Goal: Information Seeking & Learning: Check status

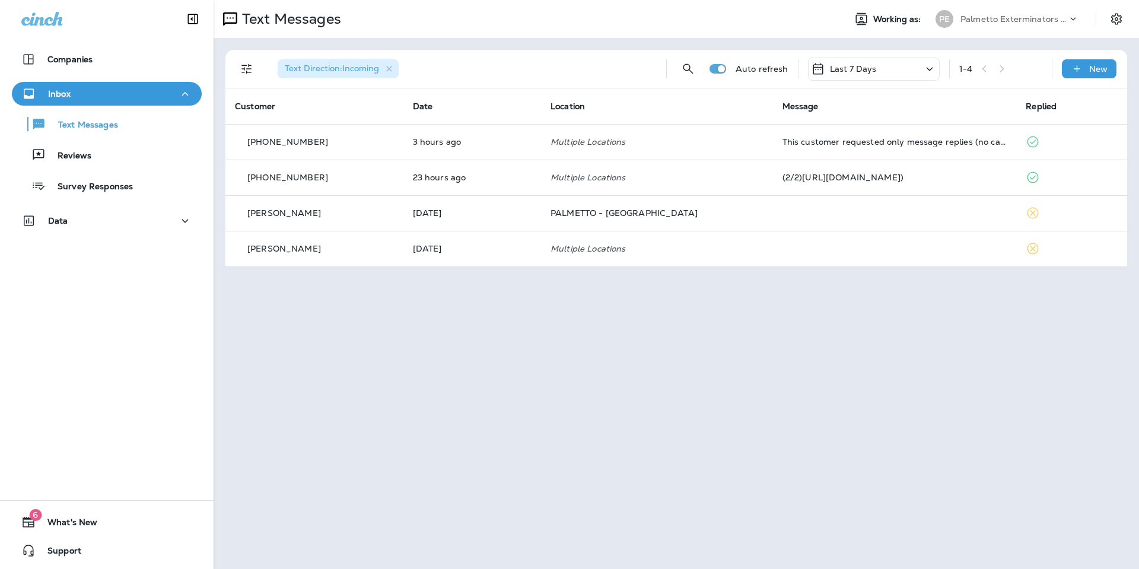
click at [865, 68] on p "Last 7 Days" at bounding box center [853, 68] width 47 height 9
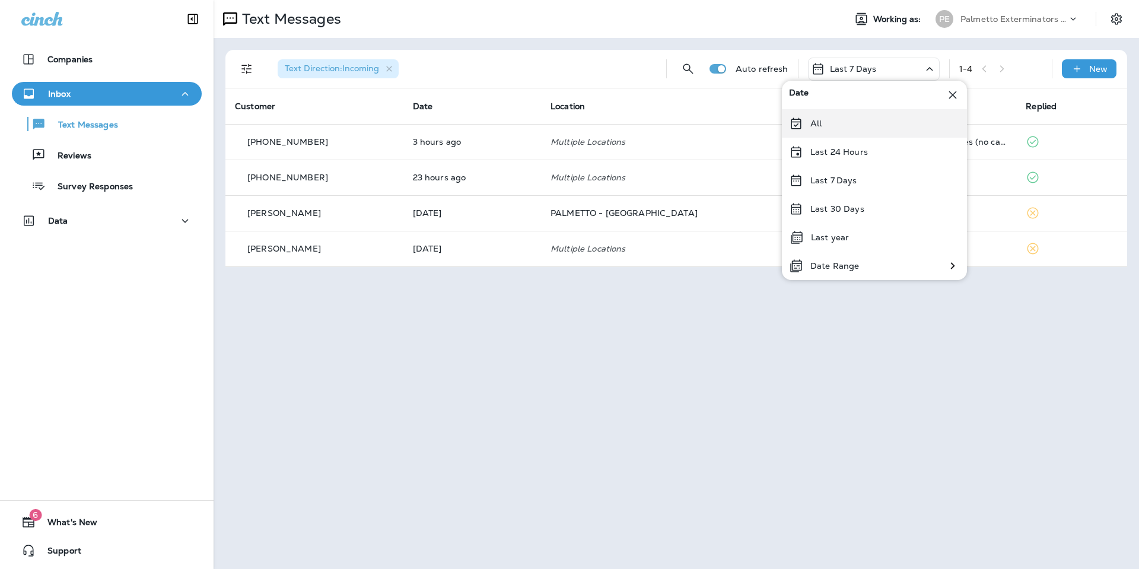
click at [868, 129] on div "All" at bounding box center [874, 123] width 185 height 28
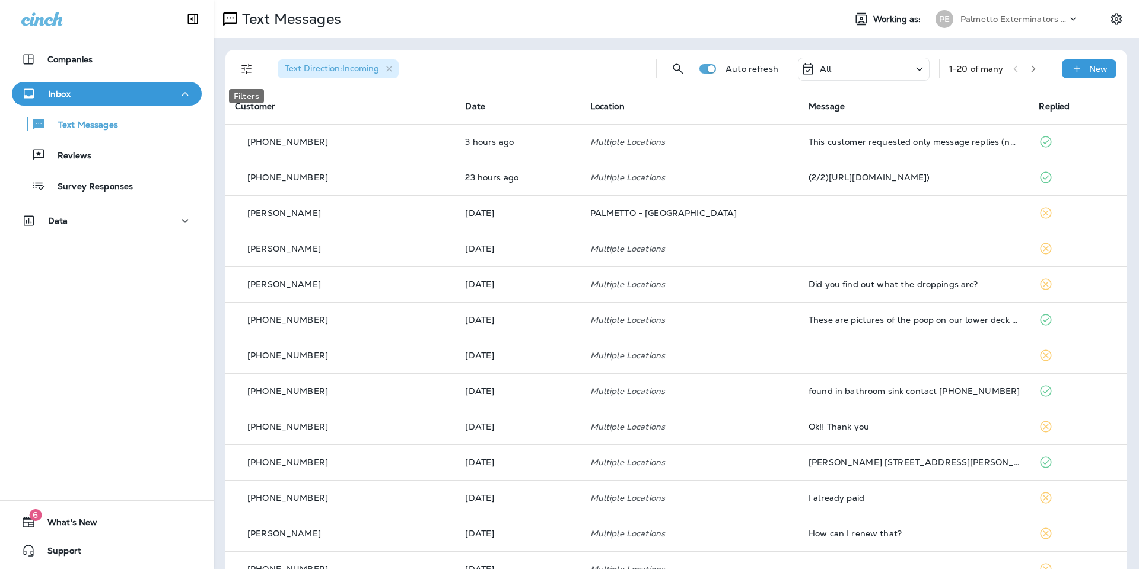
click at [252, 71] on icon "Filters" at bounding box center [247, 69] width 14 height 14
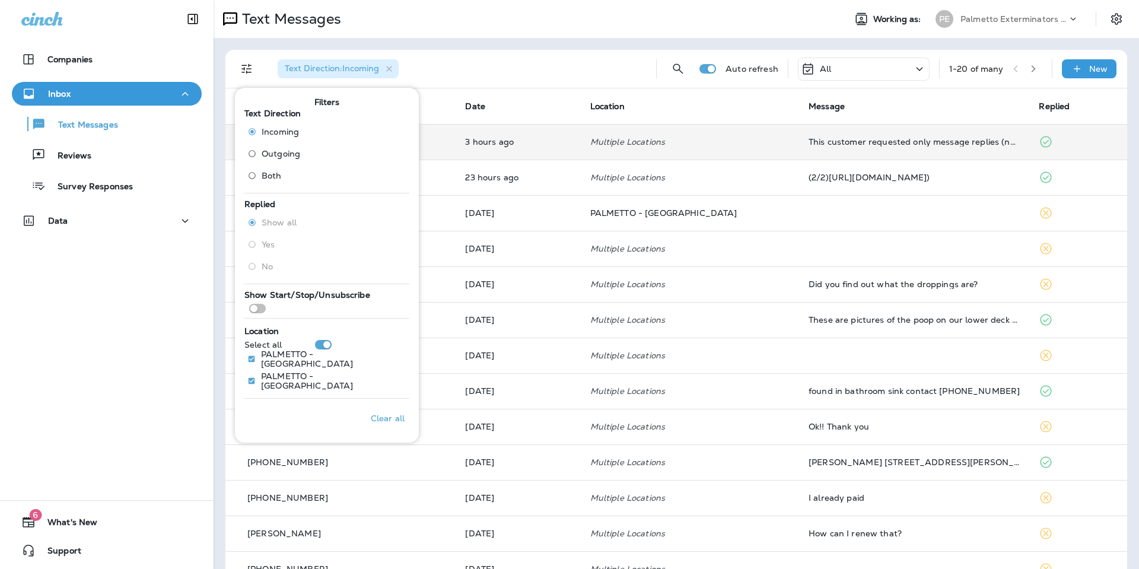
click at [595, 139] on p "Multiple Locations" at bounding box center [689, 141] width 199 height 9
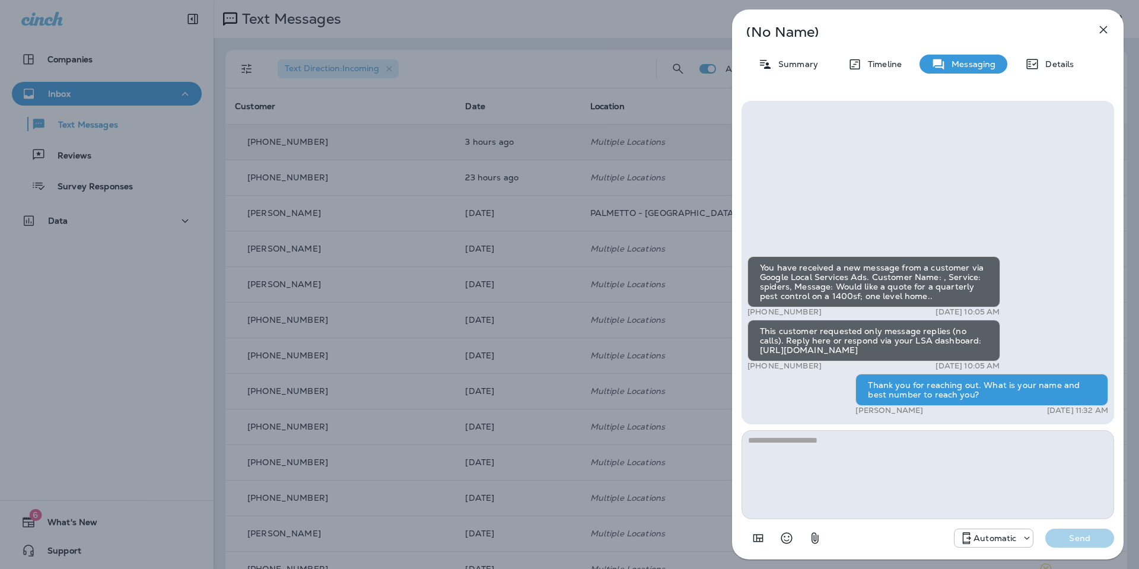
click at [1096, 34] on icon "button" at bounding box center [1103, 30] width 14 height 14
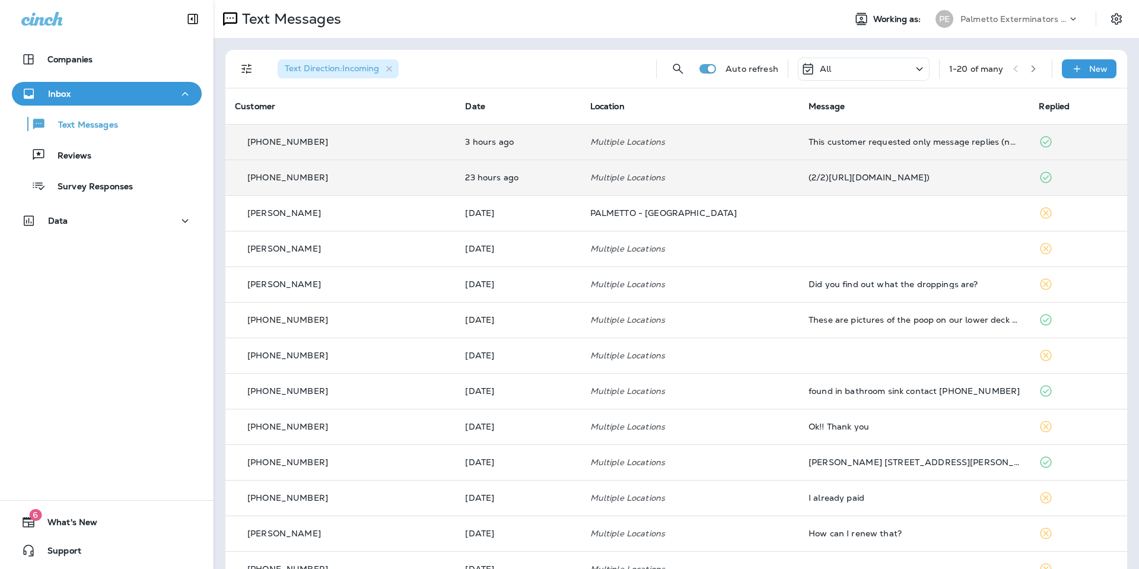
click at [939, 173] on div "(2/2)[URL][DOMAIN_NAME])" at bounding box center [913, 177] width 211 height 9
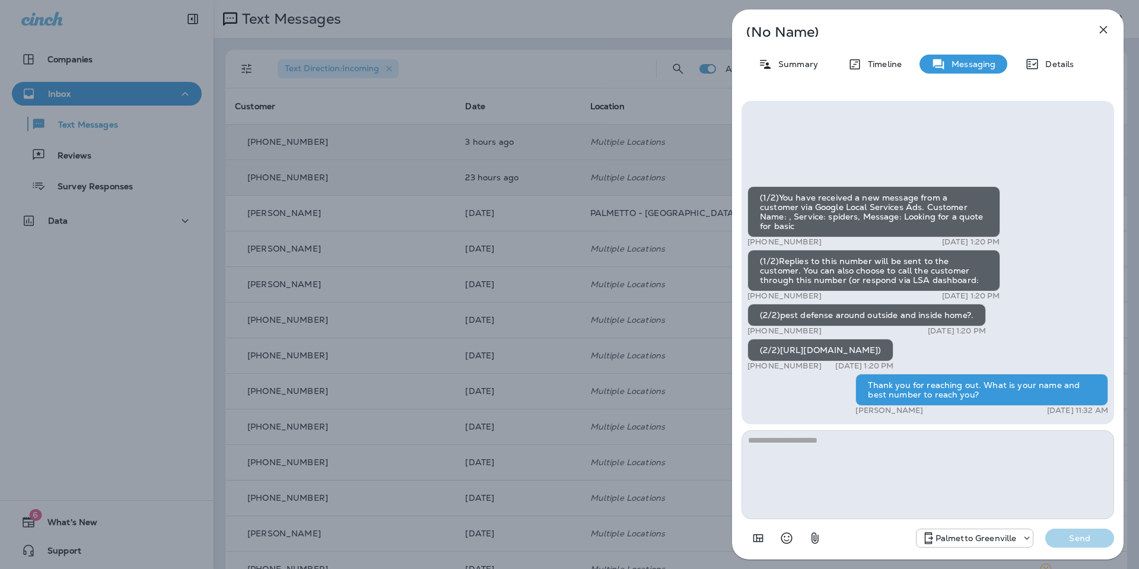
click at [1096, 36] on icon "button" at bounding box center [1103, 30] width 14 height 14
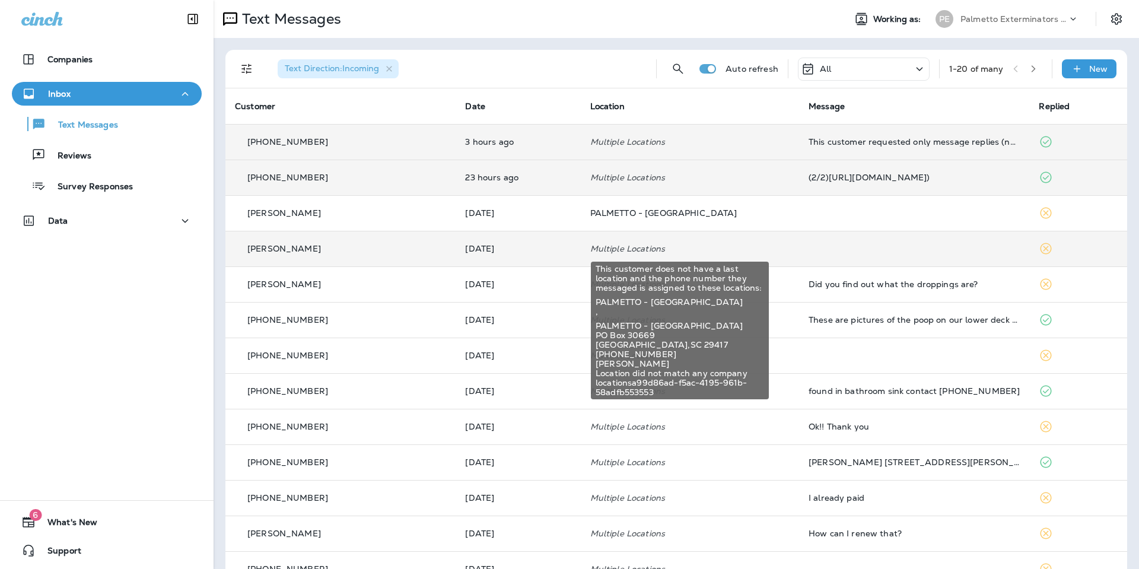
click at [724, 251] on p "Multiple Locations" at bounding box center [689, 248] width 199 height 9
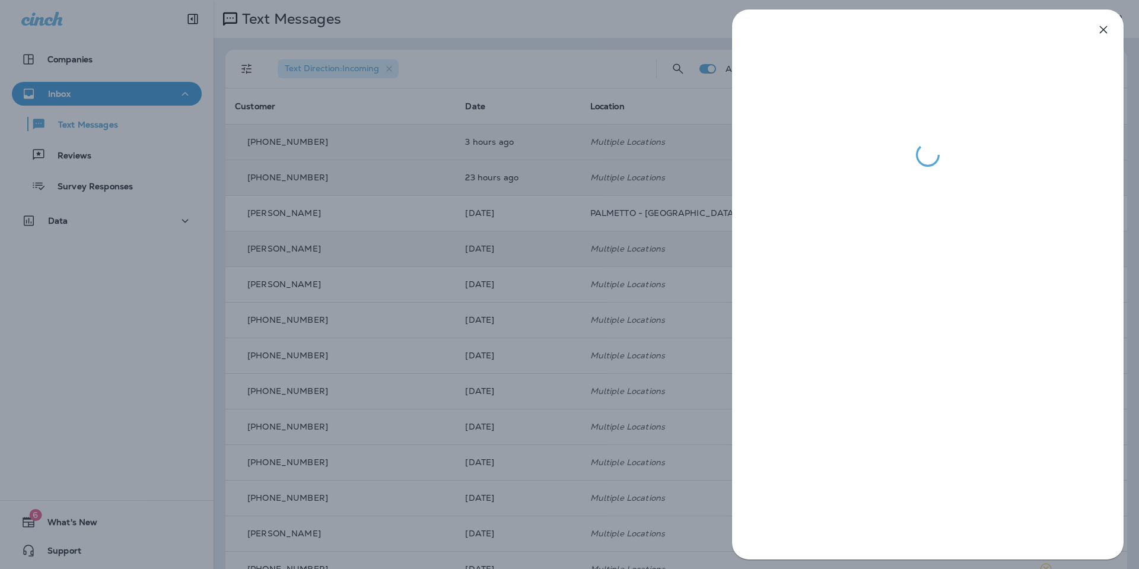
click at [1099, 33] on icon "button" at bounding box center [1103, 30] width 14 height 14
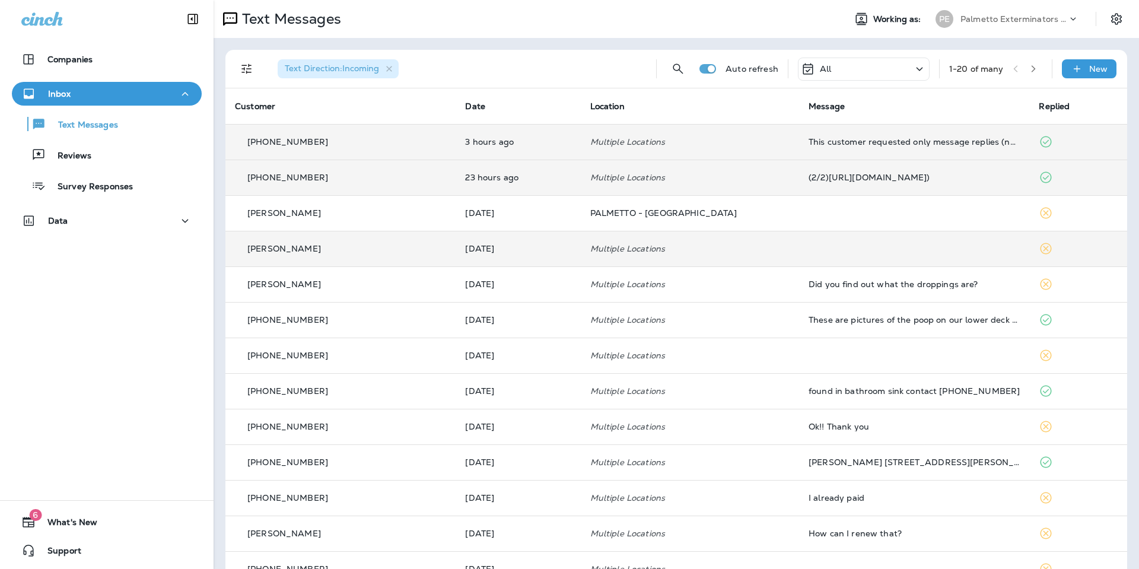
click at [906, 237] on td at bounding box center [914, 249] width 230 height 36
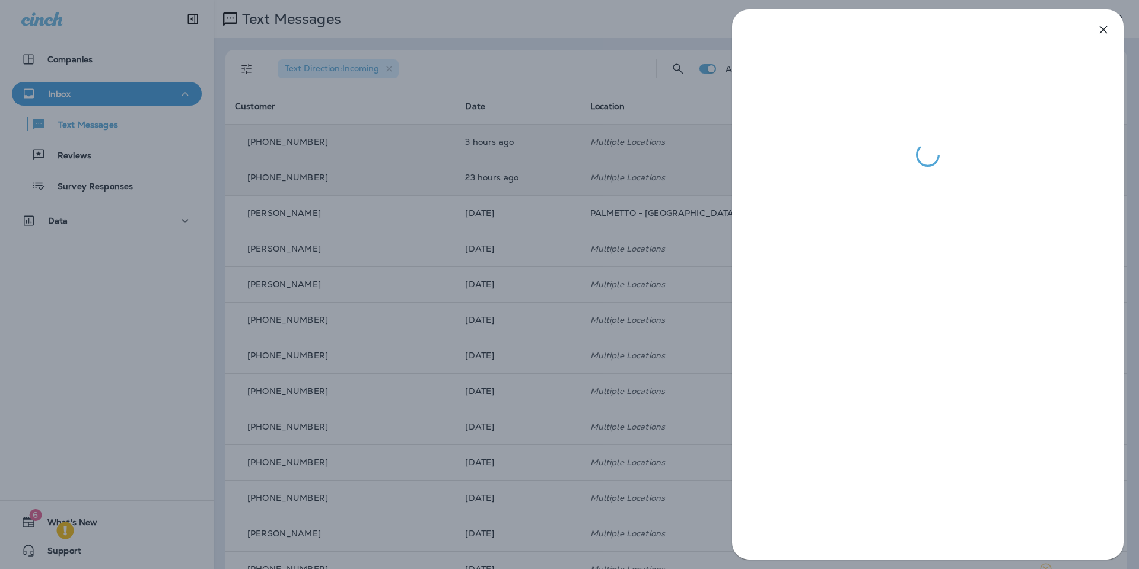
click at [1097, 37] on icon "button" at bounding box center [1103, 30] width 14 height 14
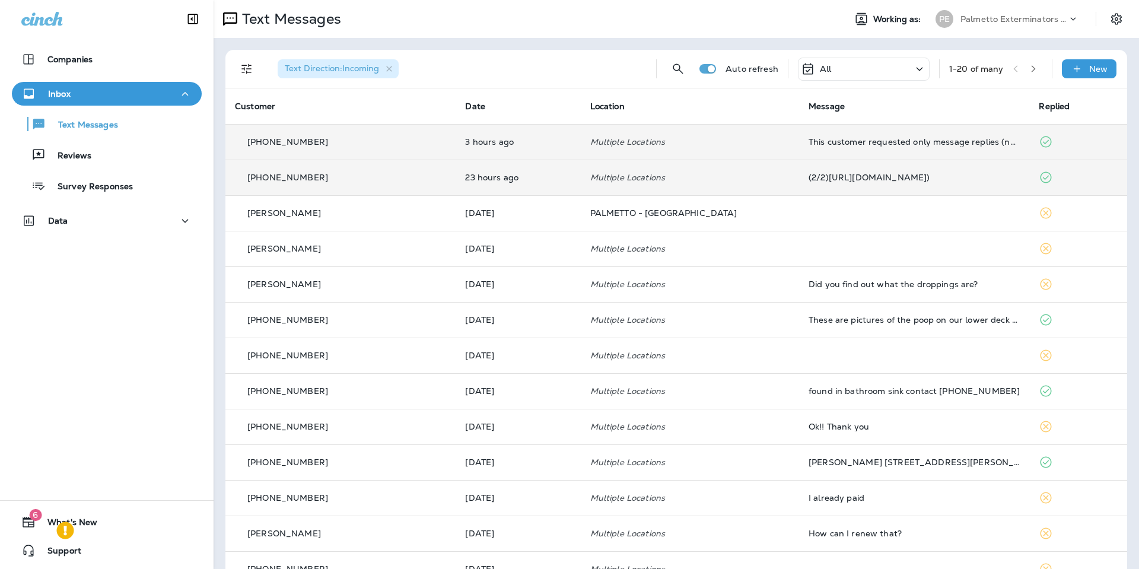
click at [74, 539] on icon at bounding box center [65, 530] width 18 height 18
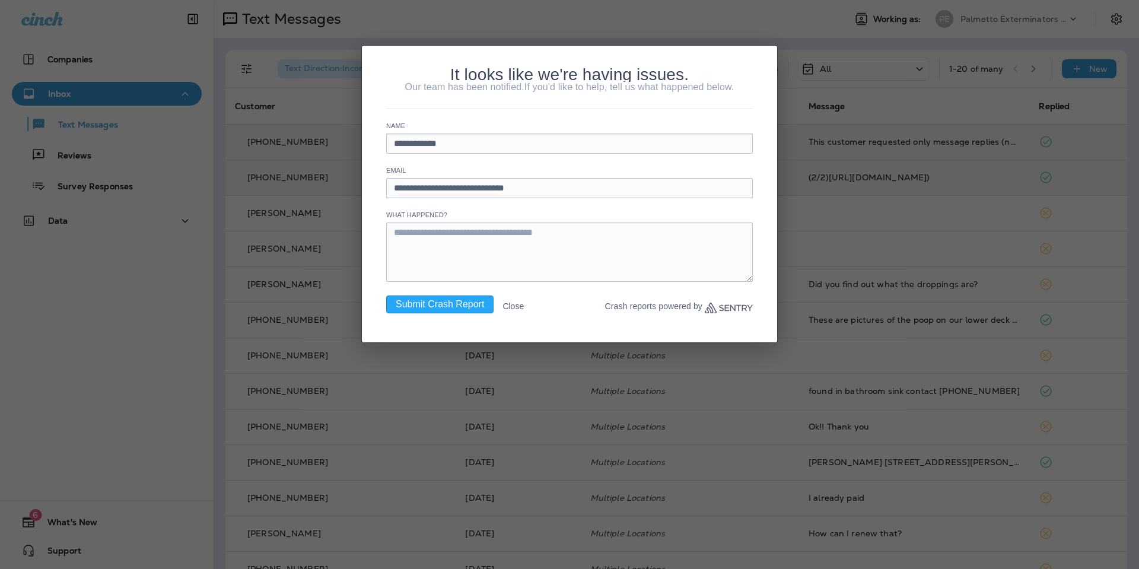
click at [518, 310] on button "Close" at bounding box center [512, 305] width 21 height 21
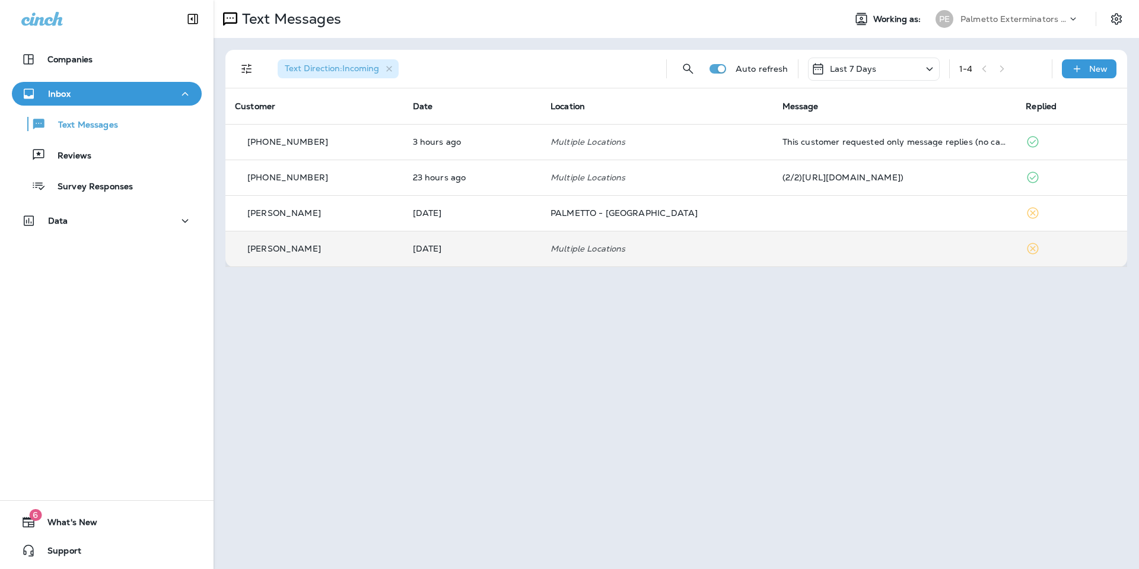
click at [785, 247] on td at bounding box center [895, 249] width 244 height 36
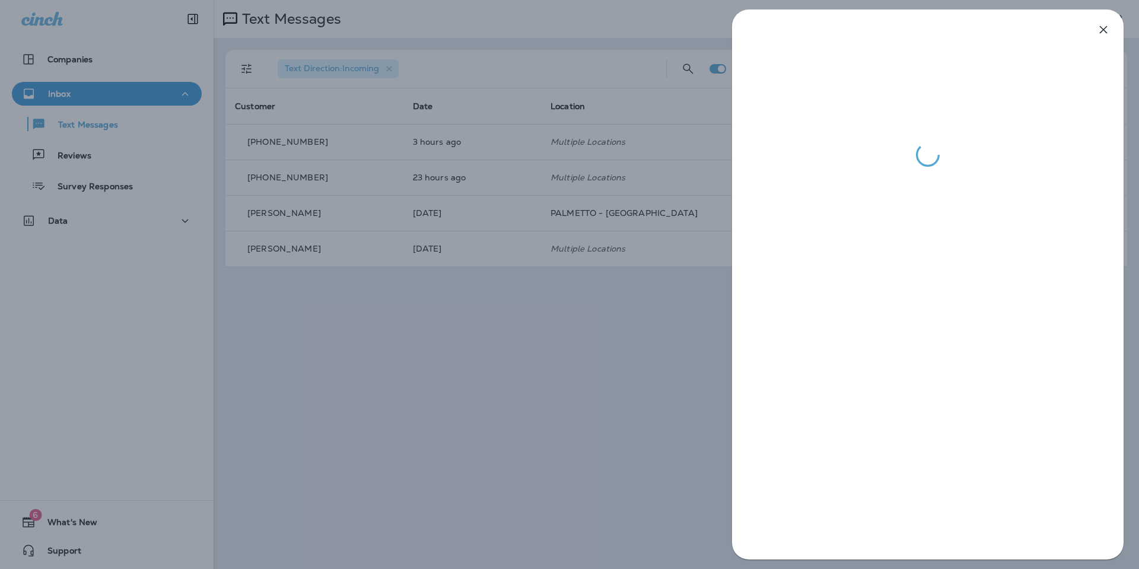
click at [1101, 35] on icon "button" at bounding box center [1103, 30] width 14 height 14
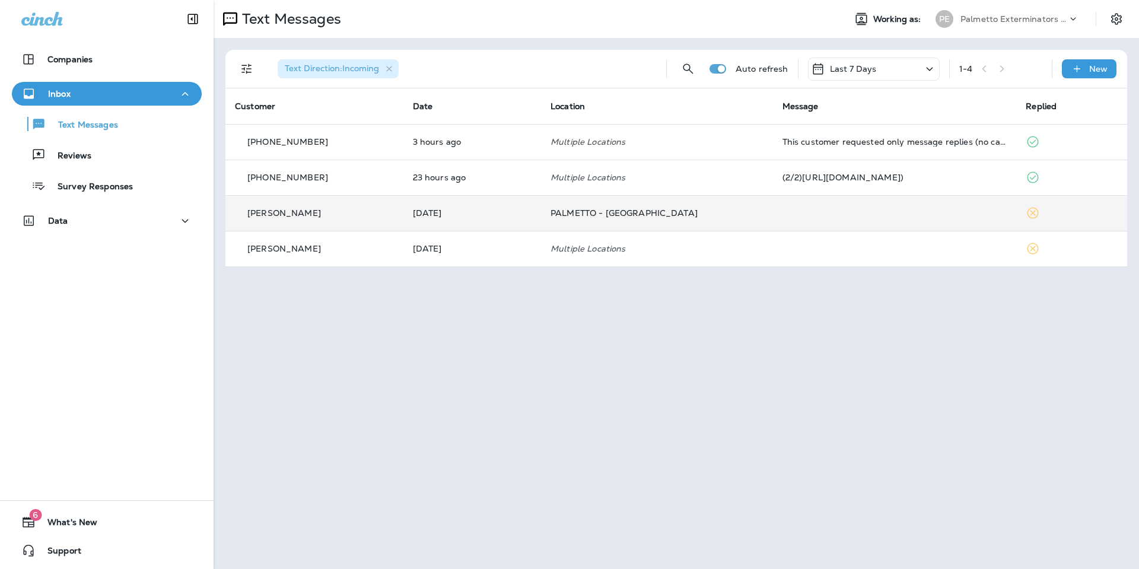
click at [834, 216] on td at bounding box center [895, 213] width 244 height 36
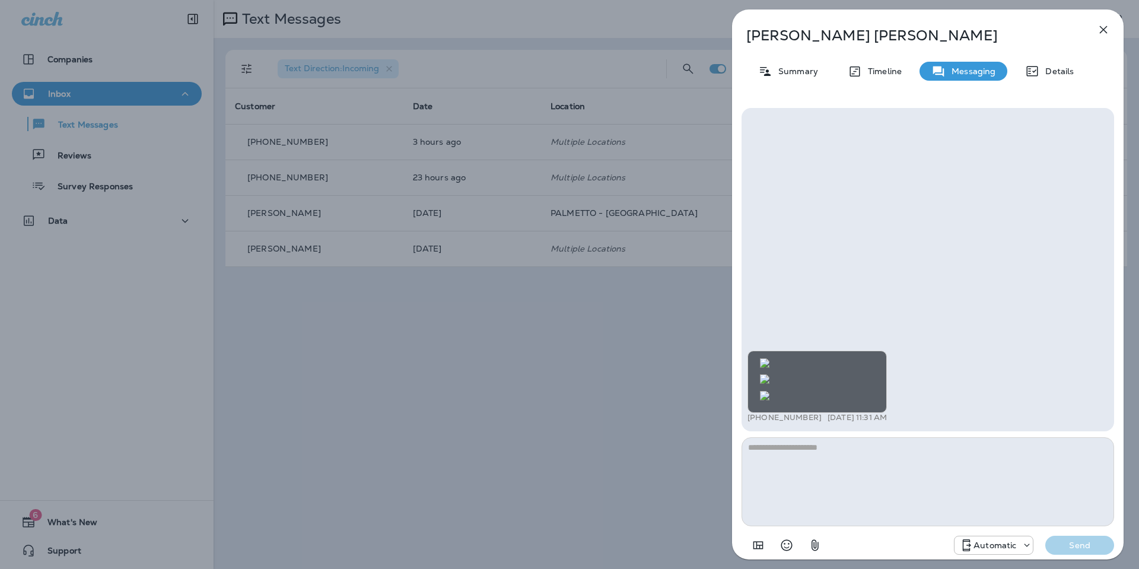
scroll to position [1, 0]
click at [1096, 34] on icon "button" at bounding box center [1103, 30] width 14 height 14
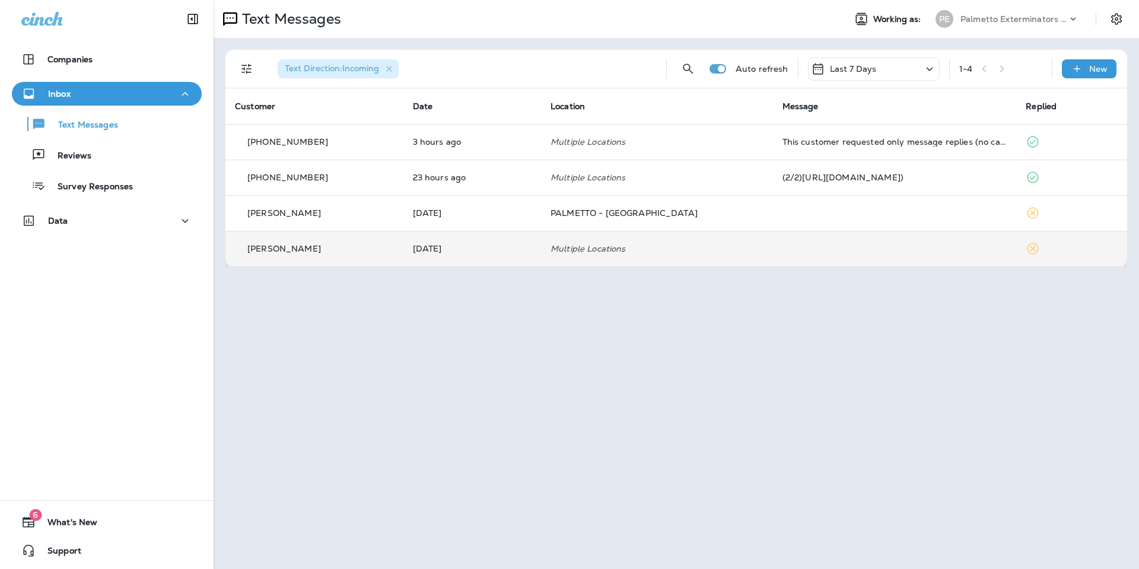
click at [1025, 251] on icon at bounding box center [1032, 248] width 14 height 14
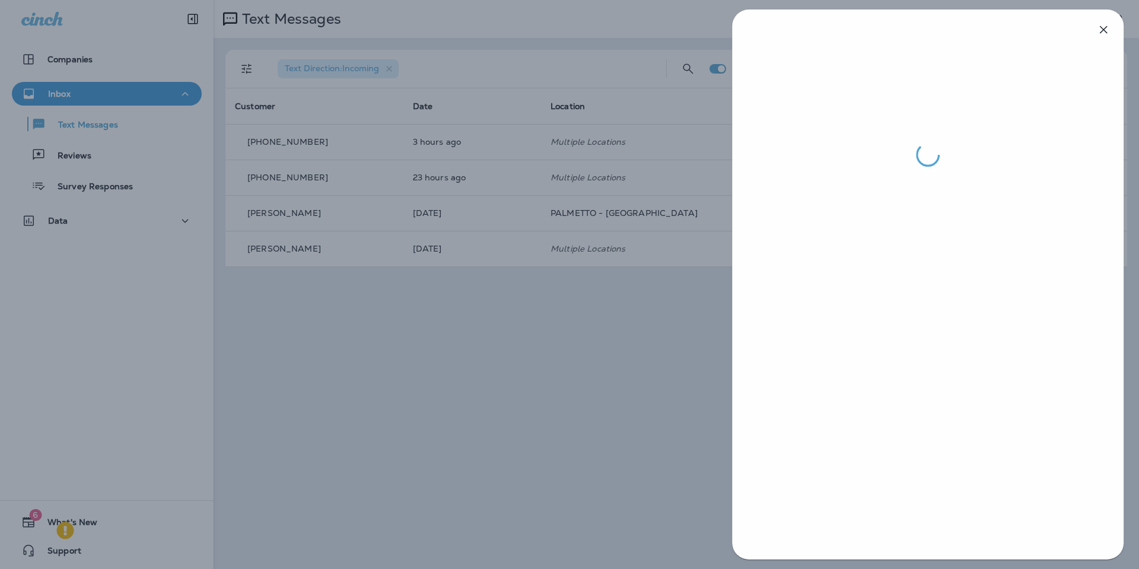
click at [68, 539] on div at bounding box center [569, 284] width 1139 height 569
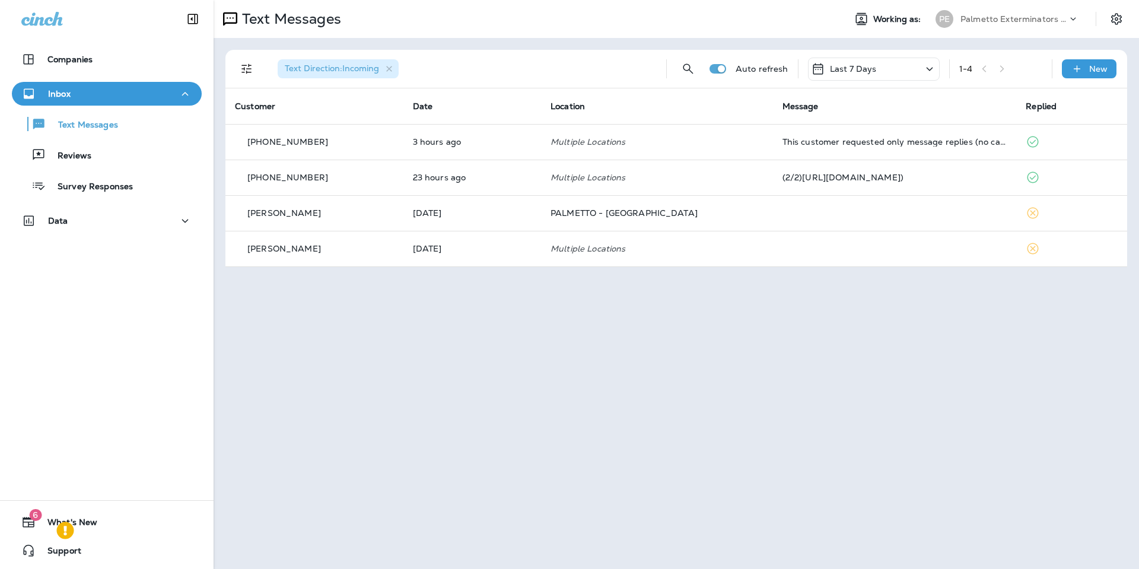
click at [69, 536] on icon at bounding box center [65, 530] width 18 height 18
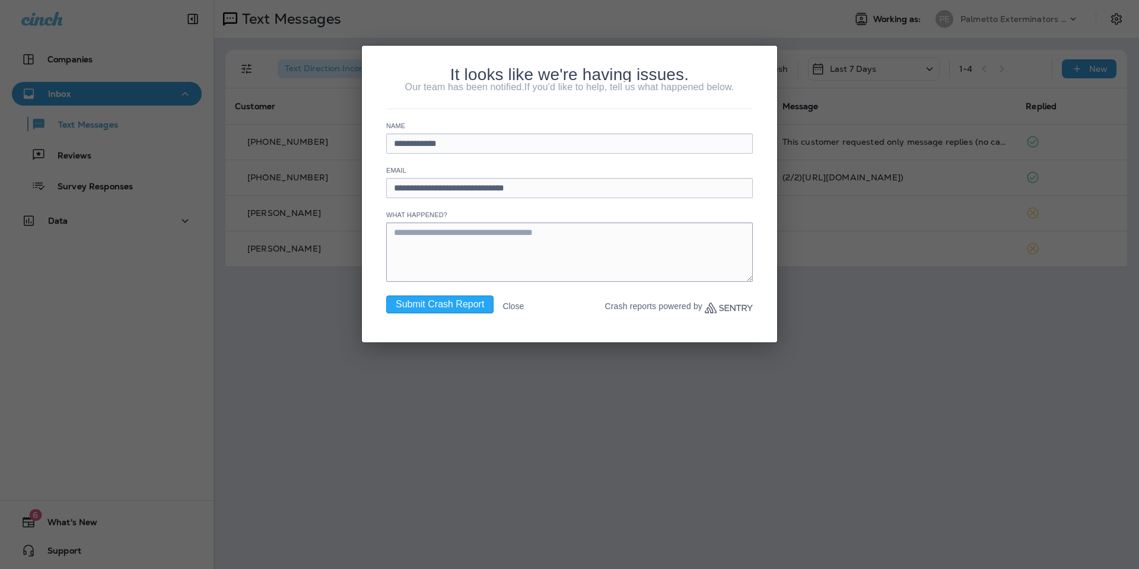
click at [602, 250] on textarea at bounding box center [569, 251] width 367 height 59
click at [515, 304] on button "Close" at bounding box center [512, 305] width 21 height 21
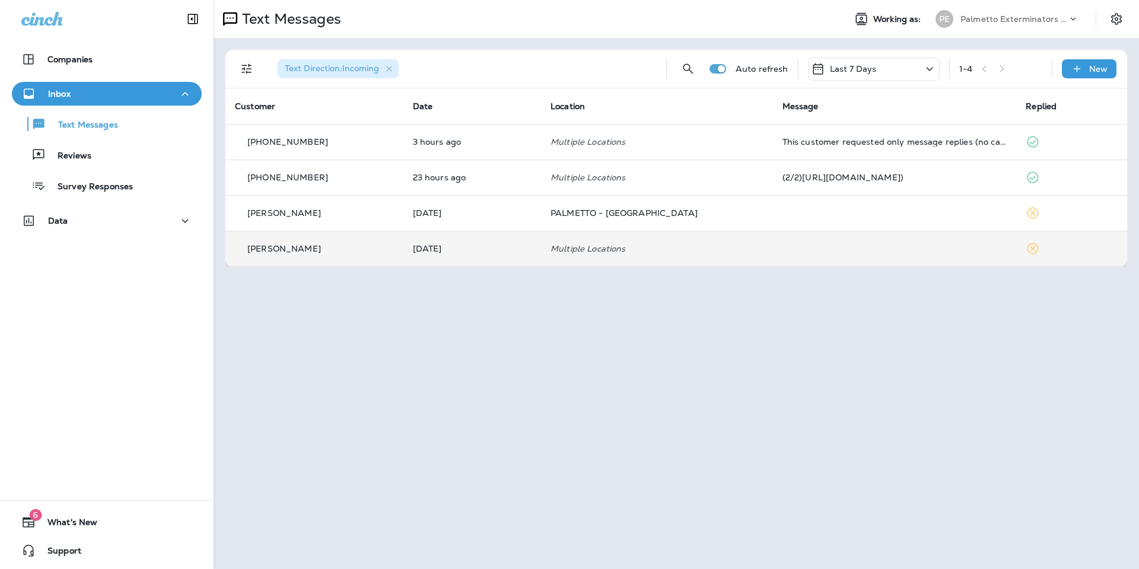
click at [773, 246] on td at bounding box center [895, 249] width 244 height 36
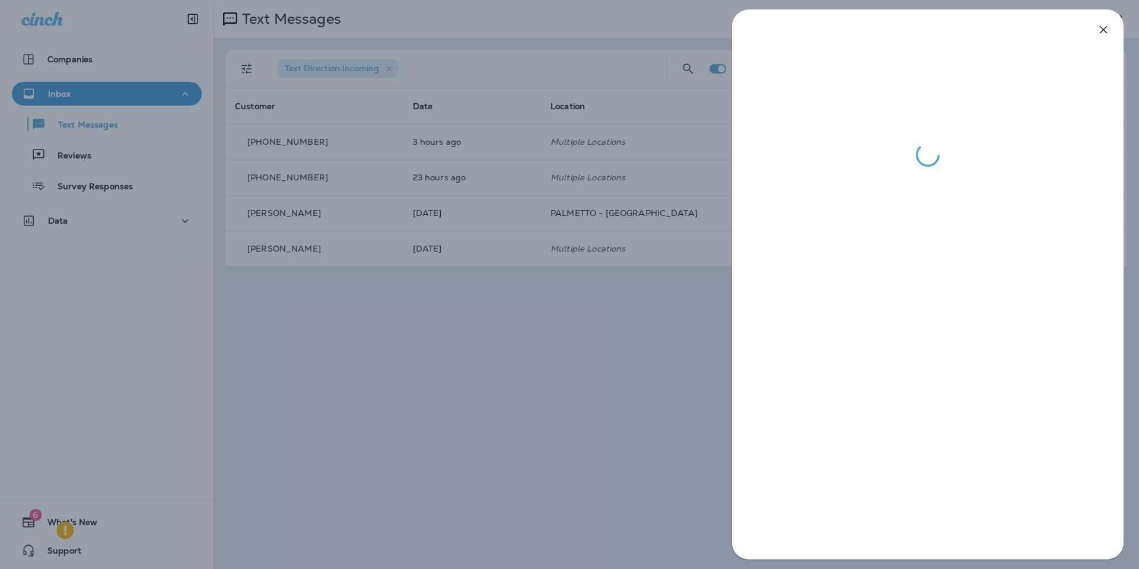
click at [1103, 33] on icon "button" at bounding box center [1103, 30] width 14 height 14
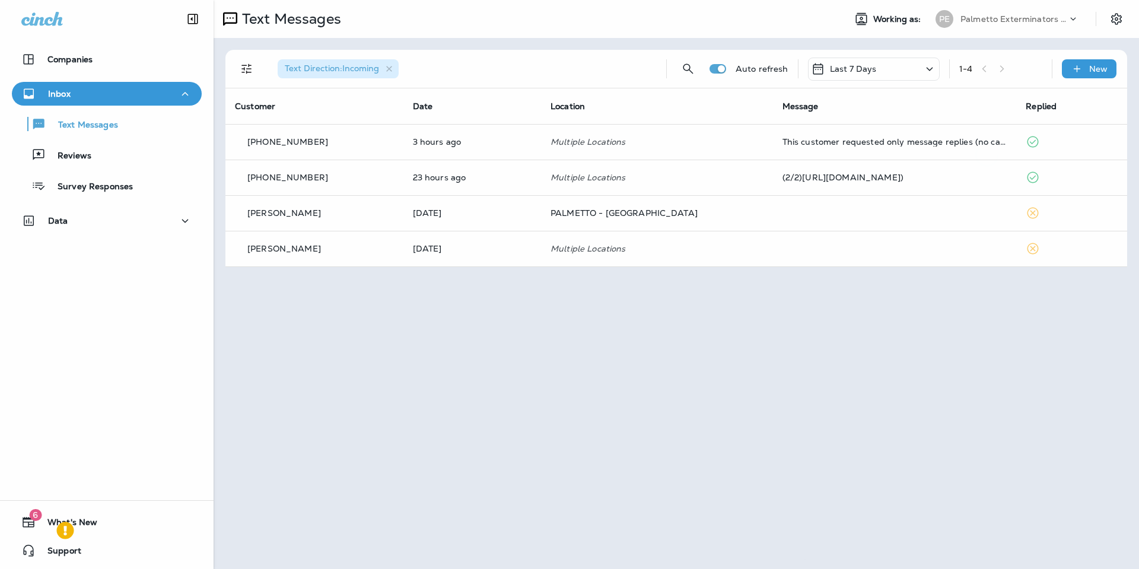
click at [731, 176] on div at bounding box center [628, 284] width 1139 height 569
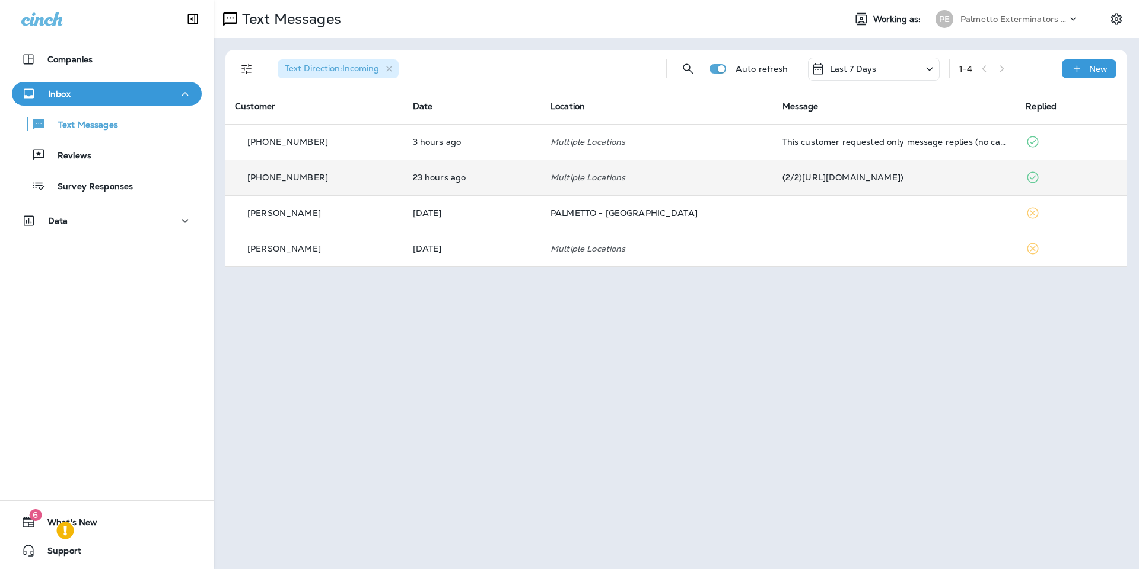
click at [734, 170] on td "Multiple Locations" at bounding box center [657, 178] width 232 height 36
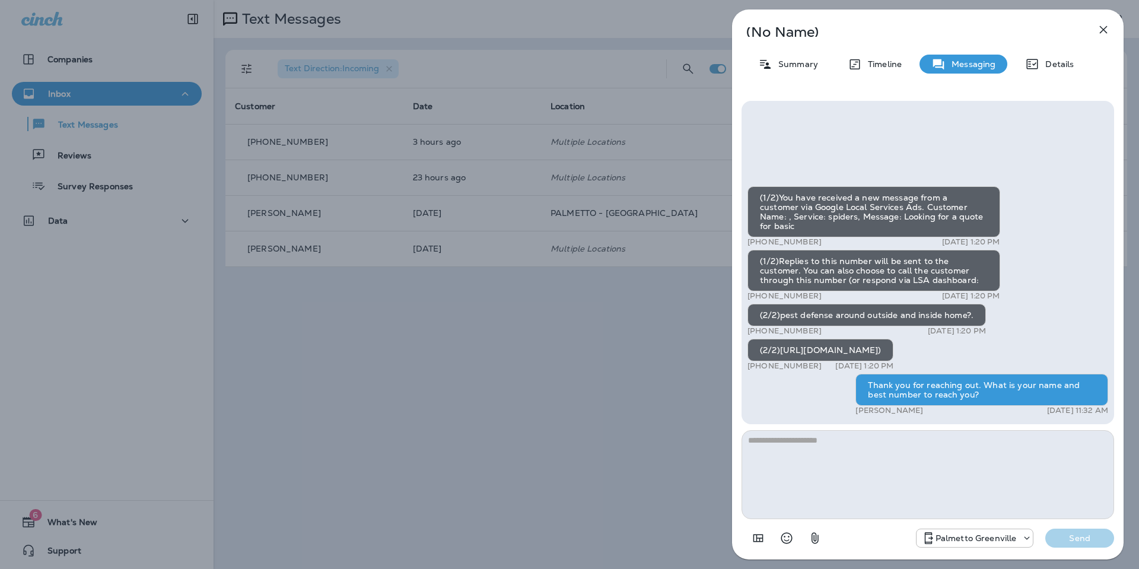
click at [1096, 34] on icon "button" at bounding box center [1103, 30] width 14 height 14
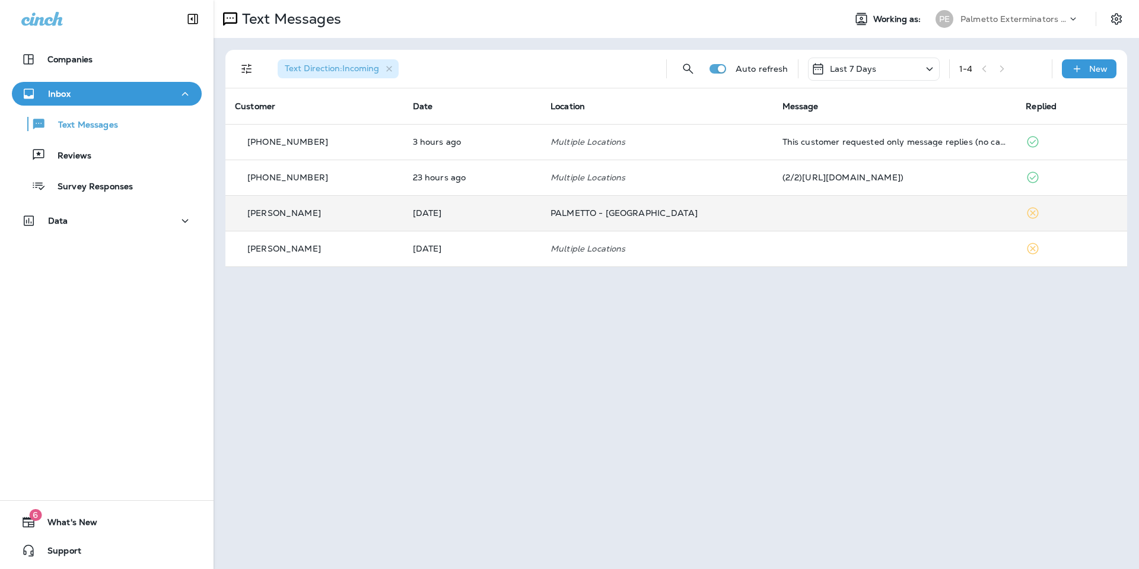
click at [920, 217] on td at bounding box center [895, 213] width 244 height 36
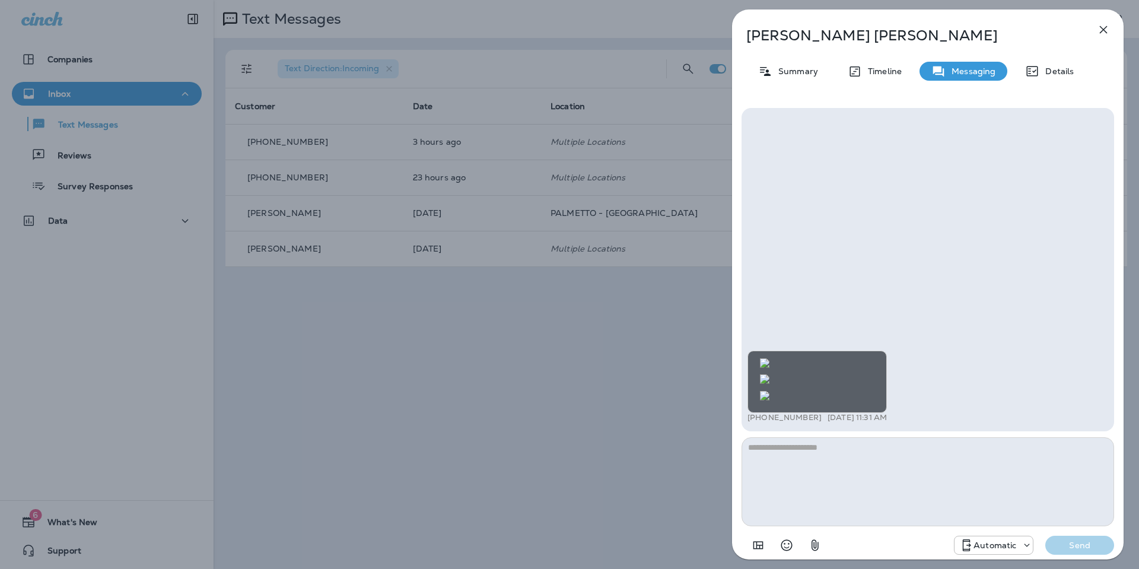
scroll to position [-645, 0]
click at [1098, 29] on icon "button" at bounding box center [1103, 30] width 14 height 14
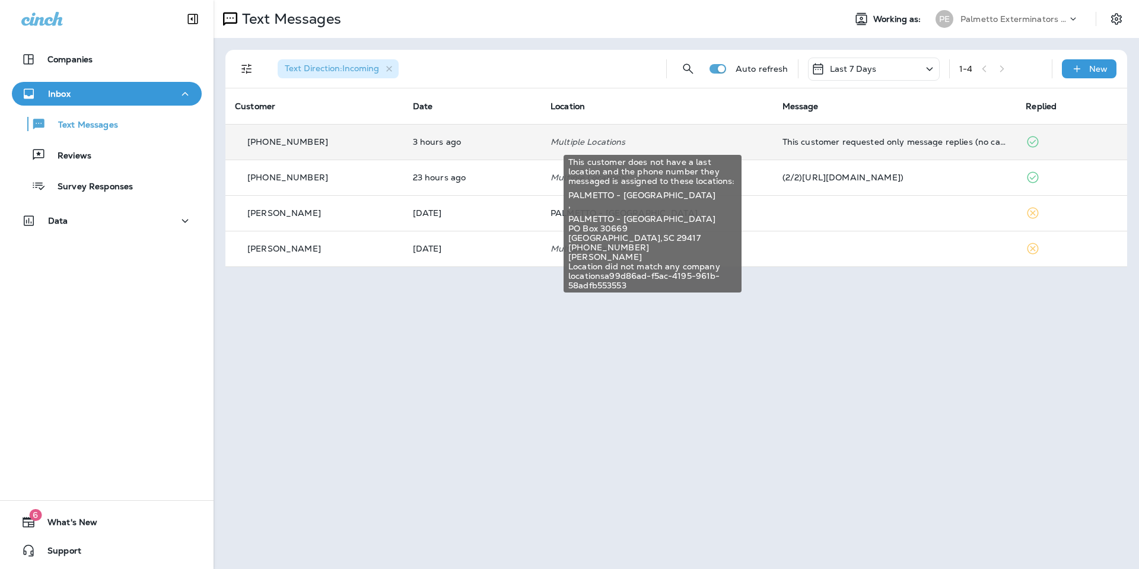
click at [688, 140] on p "Multiple Locations" at bounding box center [656, 141] width 213 height 9
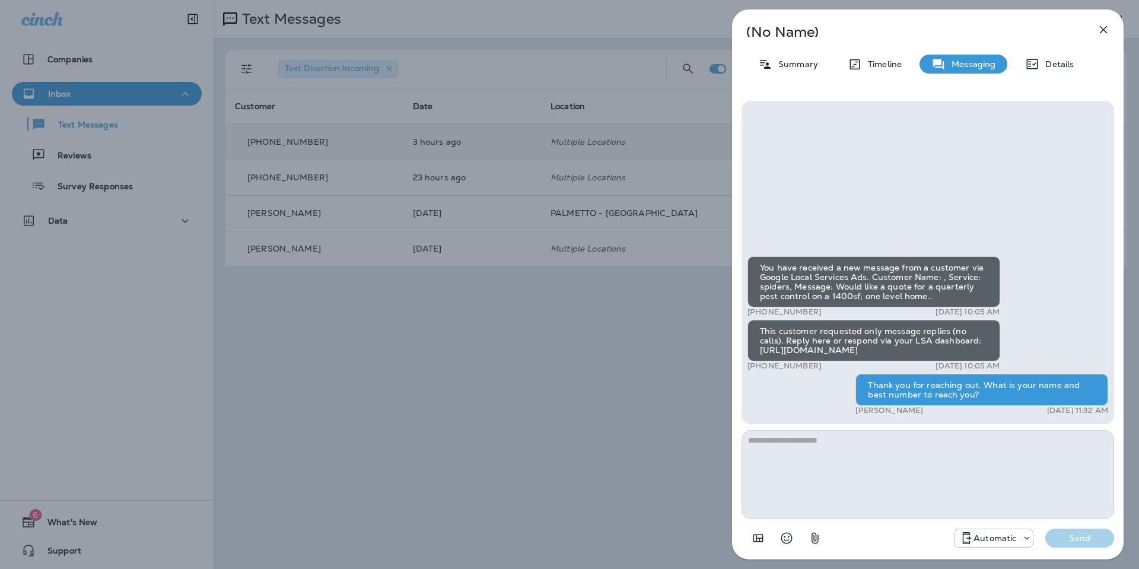
click at [1098, 36] on icon "button" at bounding box center [1103, 30] width 14 height 14
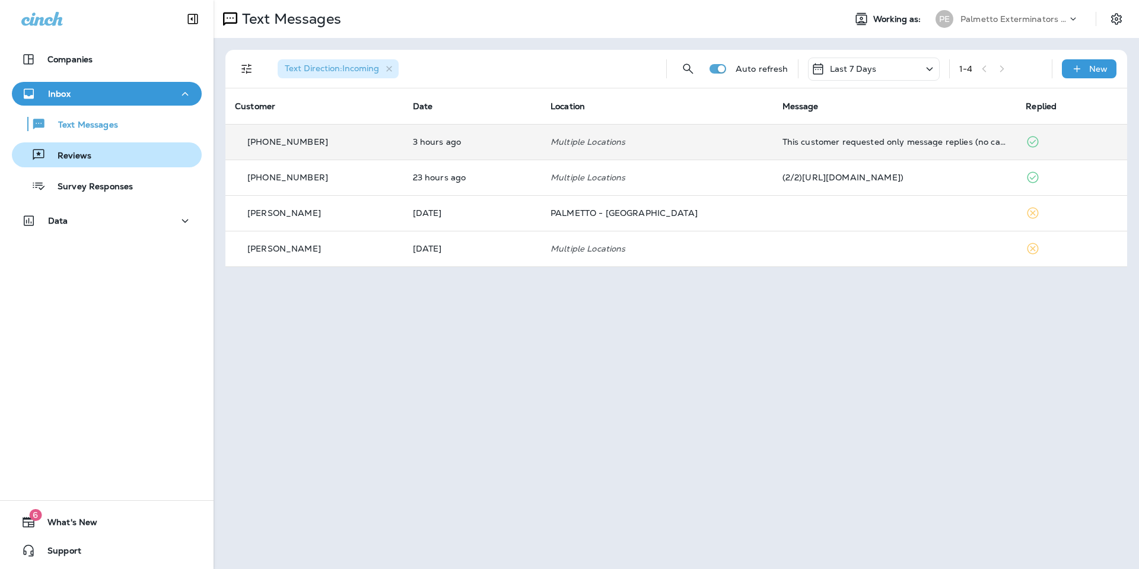
click at [100, 152] on div "Reviews" at bounding box center [107, 155] width 180 height 18
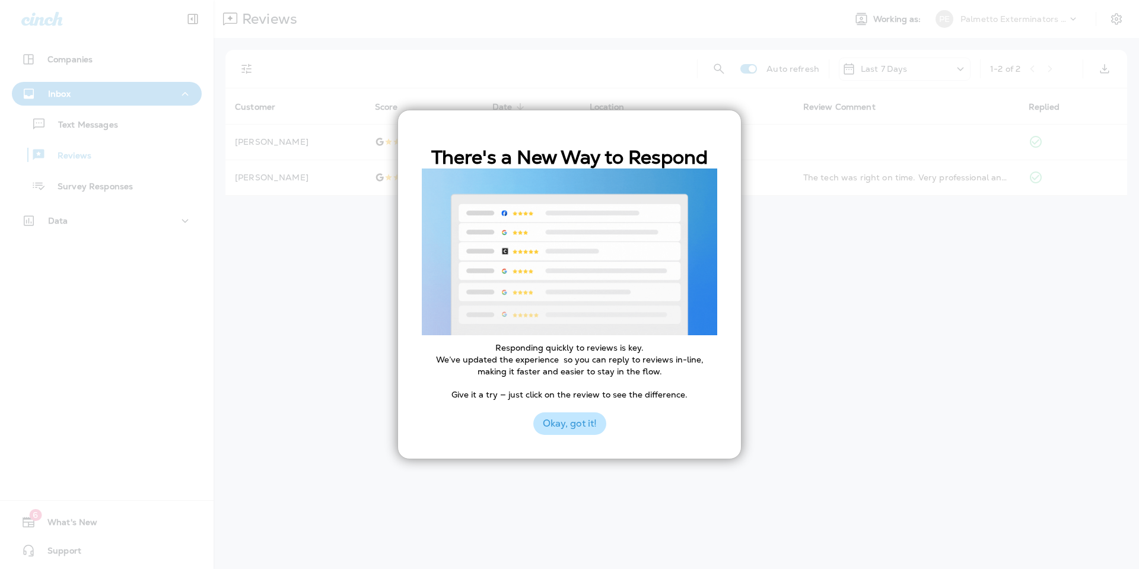
click at [582, 428] on button "Okay, got it!" at bounding box center [569, 423] width 73 height 23
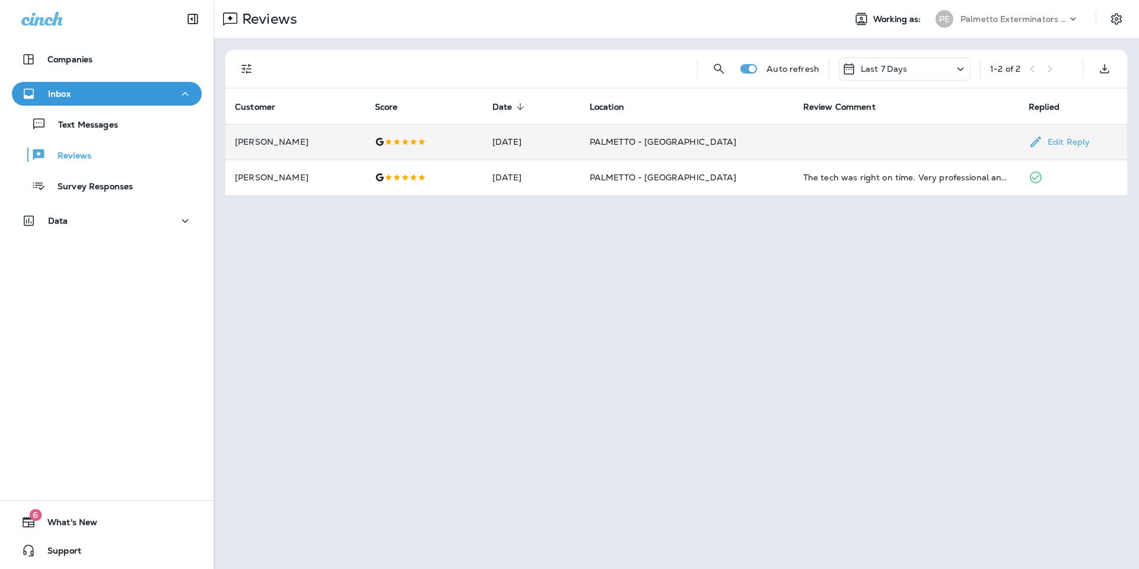
click at [780, 143] on td "PALMETTO - [GEOGRAPHIC_DATA]" at bounding box center [687, 142] width 214 height 36
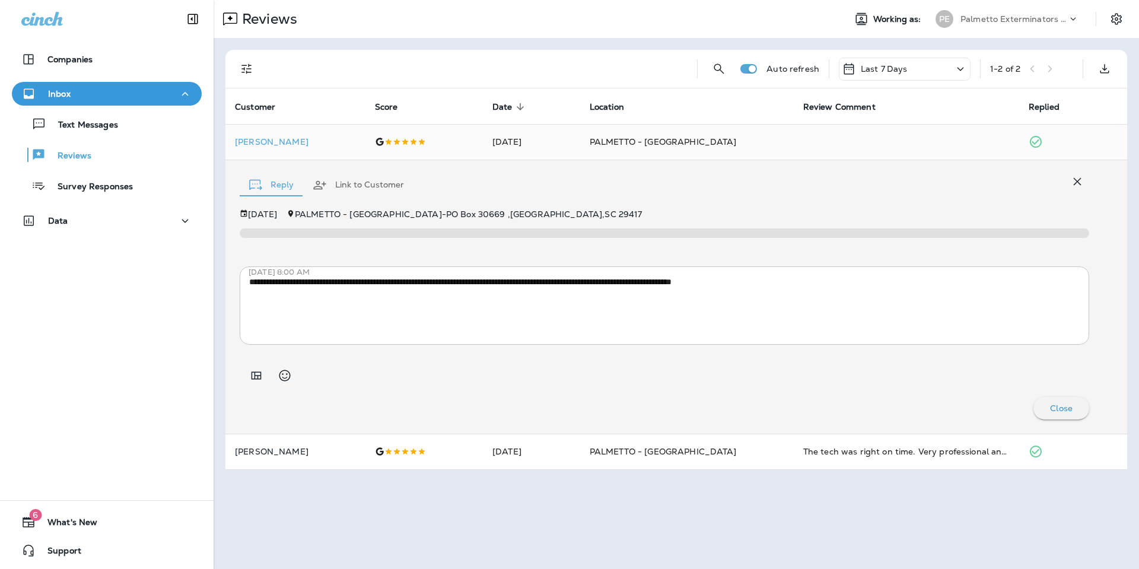
drag, startPoint x: 544, startPoint y: 225, endPoint x: 706, endPoint y: 215, distance: 161.6
click at [672, 221] on div "[DATE] PALMETTO - [GEOGRAPHIC_DATA] - [STREET_ADDRESS]" at bounding box center [664, 223] width 849 height 28
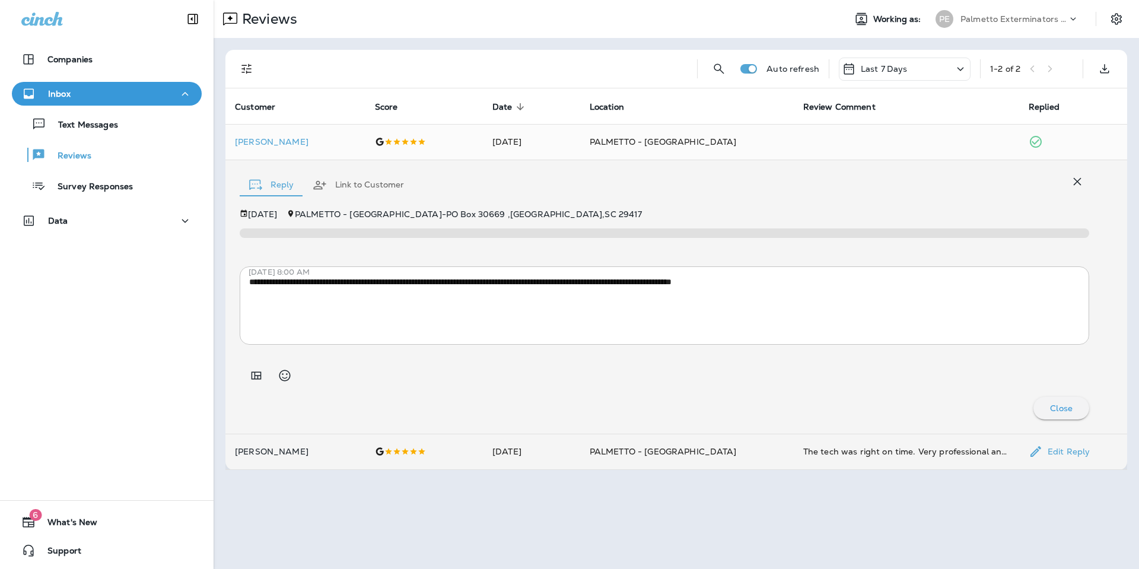
click at [808, 461] on td "The tech was right on time. Very professional and efficient. Did not disturb an…" at bounding box center [906, 452] width 225 height 36
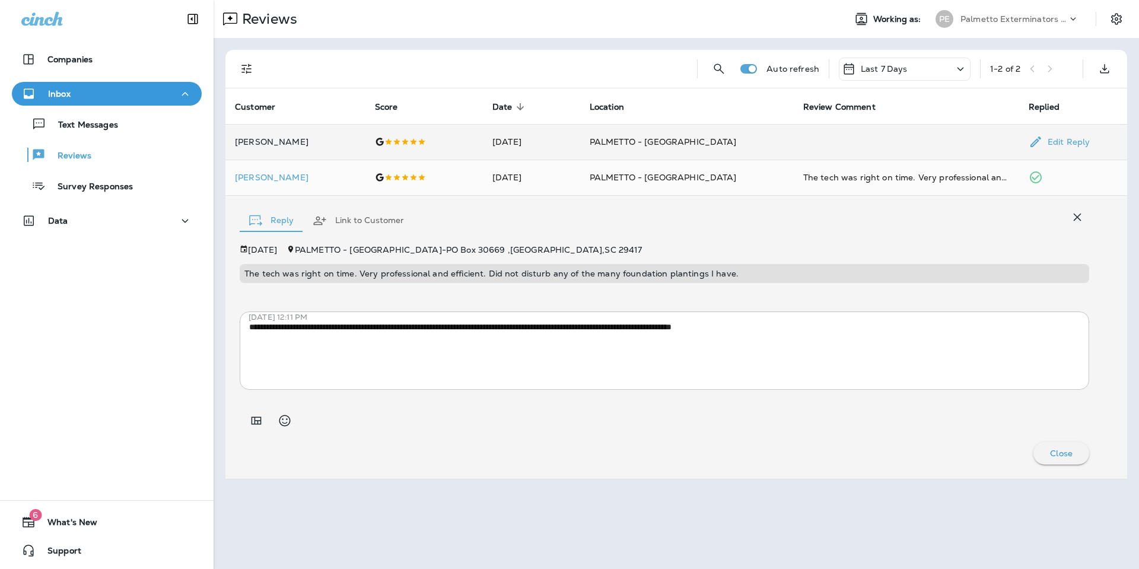
click at [916, 140] on td at bounding box center [906, 142] width 225 height 36
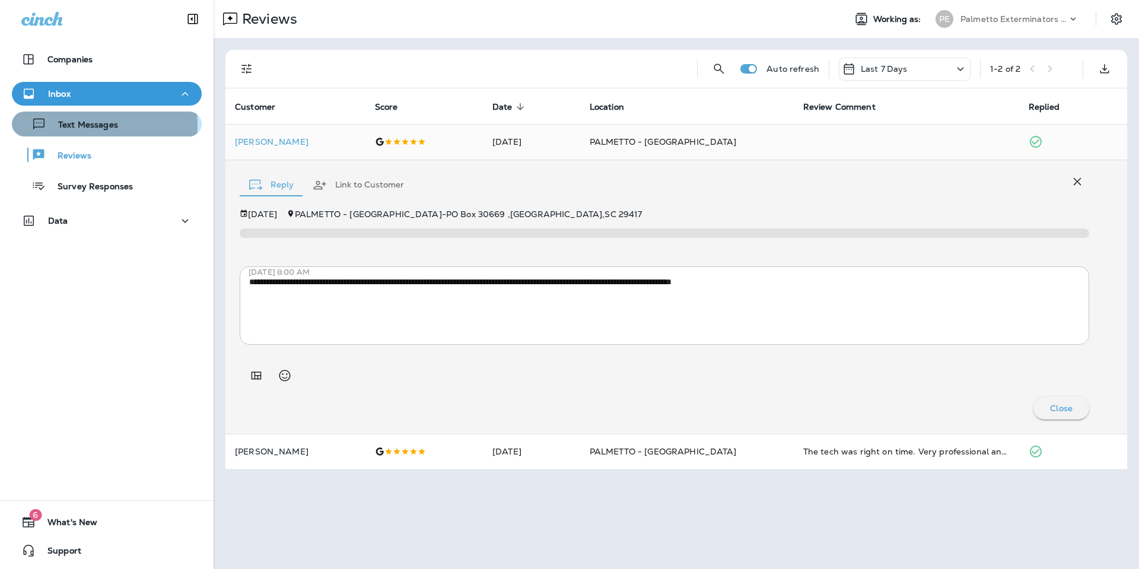
click at [96, 125] on p "Text Messages" at bounding box center [82, 125] width 72 height 11
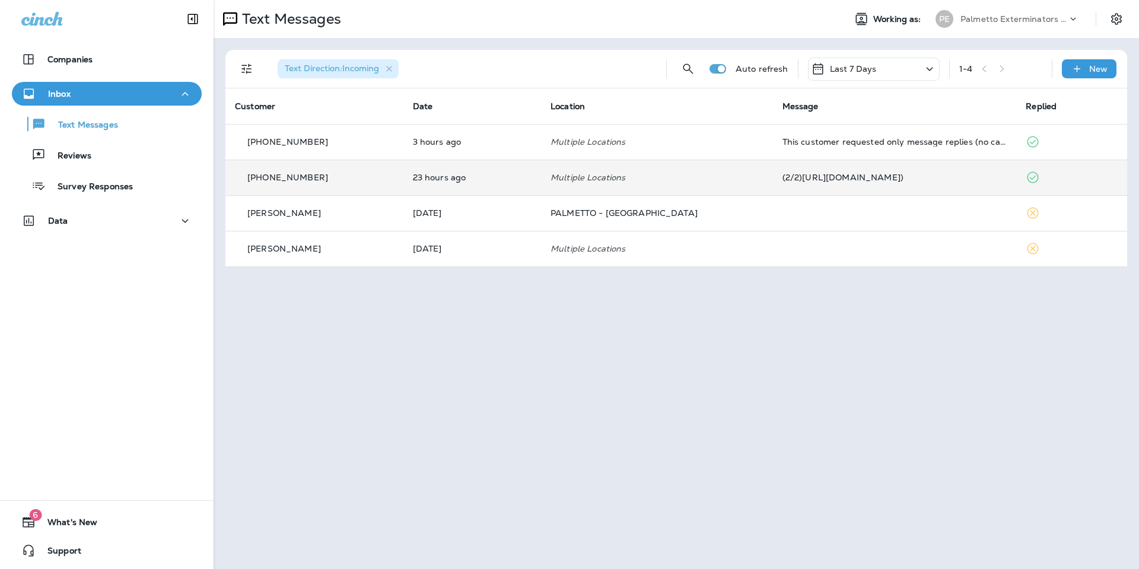
click at [711, 170] on td "Multiple Locations" at bounding box center [657, 178] width 232 height 36
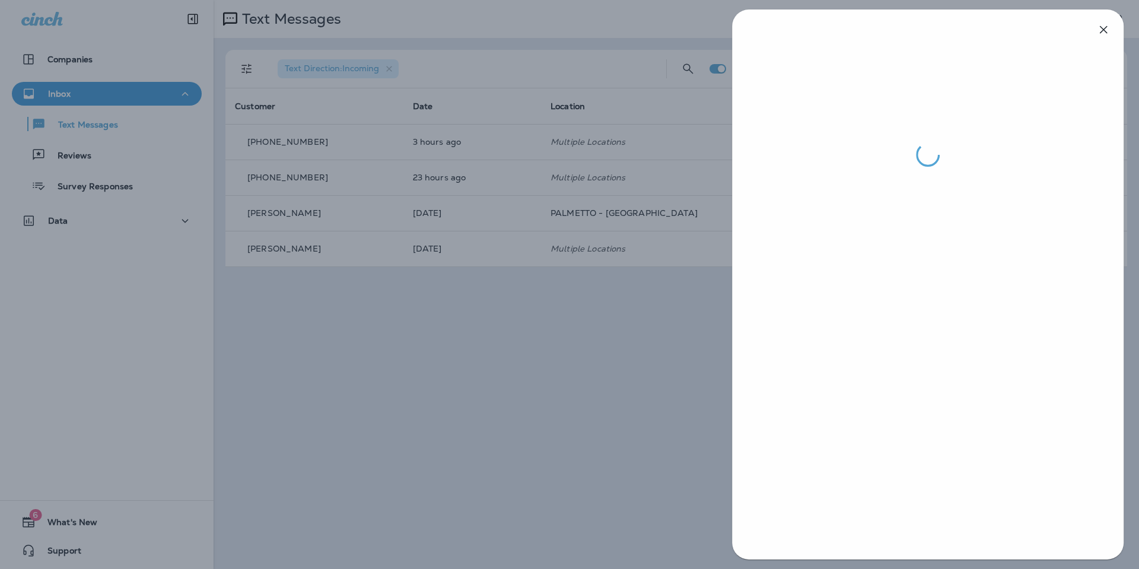
click at [635, 383] on div at bounding box center [569, 284] width 1139 height 569
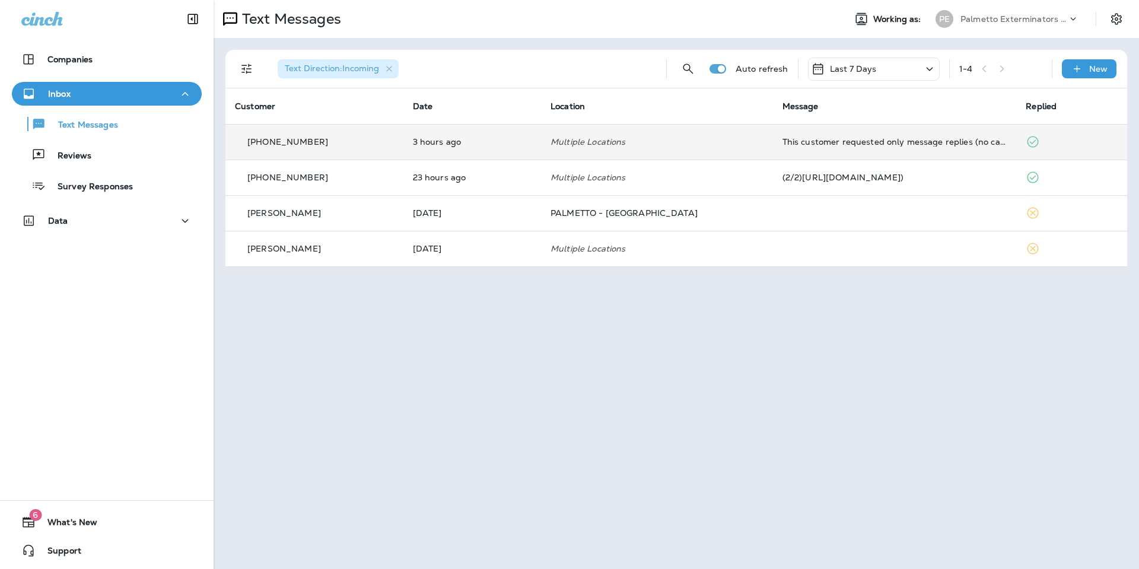
click at [636, 133] on td "Multiple Locations" at bounding box center [657, 142] width 232 height 36
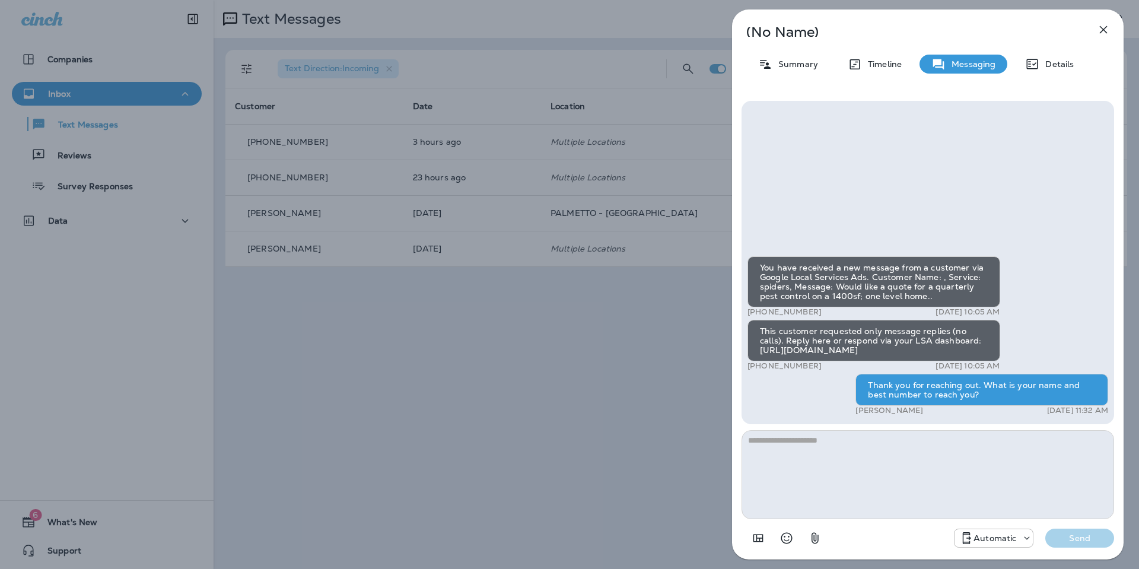
drag, startPoint x: 907, startPoint y: 319, endPoint x: 899, endPoint y: 317, distance: 8.5
click at [900, 320] on div "This customer requested only message replies (no calls). Reply here or respond …" at bounding box center [873, 341] width 253 height 42
drag, startPoint x: 903, startPoint y: 318, endPoint x: 738, endPoint y: 335, distance: 165.8
click at [742, 333] on div "You have received a new message from a customer via Google Local Services Ads. …" at bounding box center [927, 325] width 391 height 468
click at [704, 364] on div "(No Name) Summary Timeline Messaging Details You have received a new message fr…" at bounding box center [569, 284] width 1139 height 569
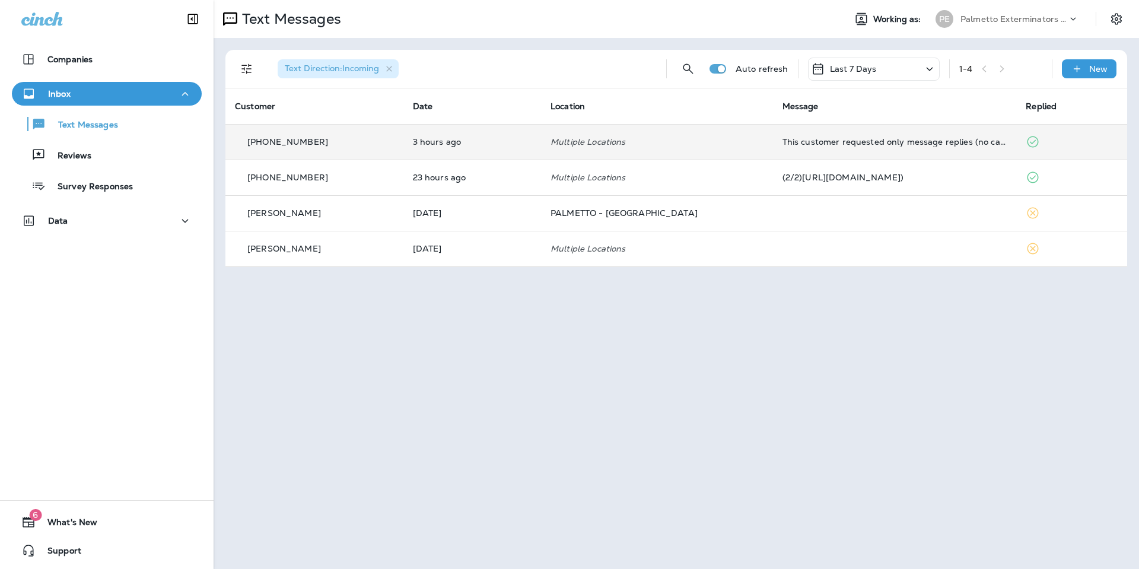
click at [793, 145] on div "This customer requested only message replies (no calls). Reply here or respond …" at bounding box center [894, 141] width 225 height 9
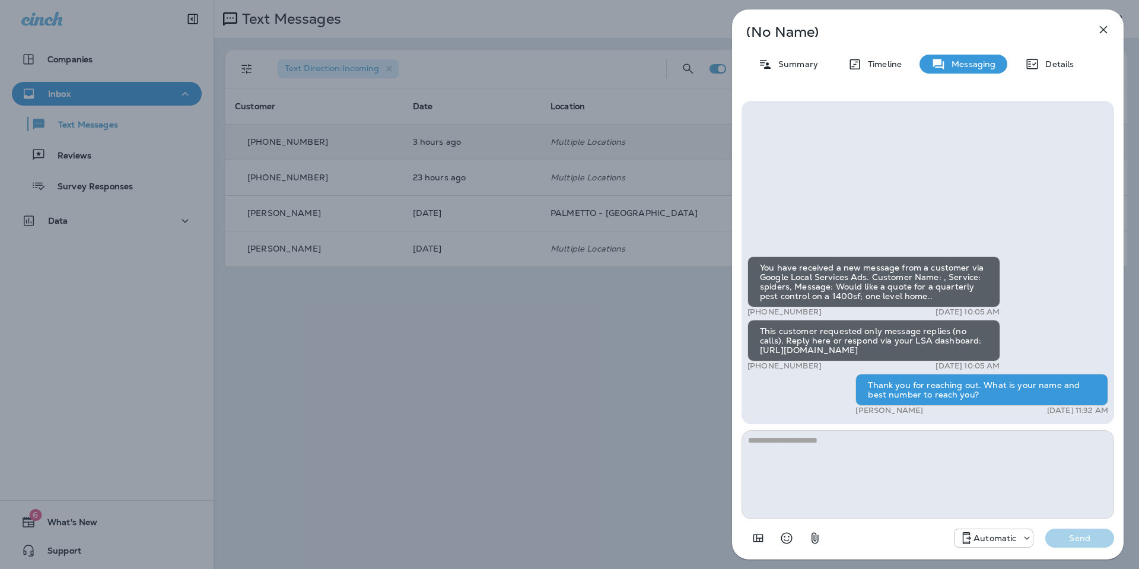
drag, startPoint x: 476, startPoint y: 407, endPoint x: 499, endPoint y: 387, distance: 31.1
click at [476, 407] on div "(No Name) Summary Timeline Messaging Details You have received a new message fr…" at bounding box center [569, 284] width 1139 height 569
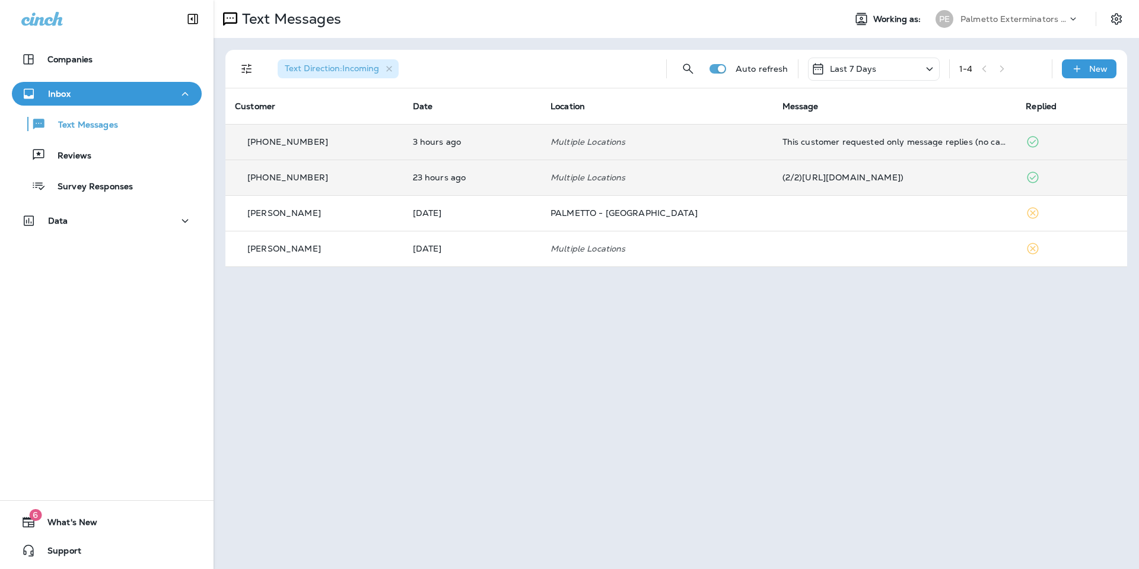
click at [681, 173] on p "Multiple Locations" at bounding box center [656, 177] width 213 height 9
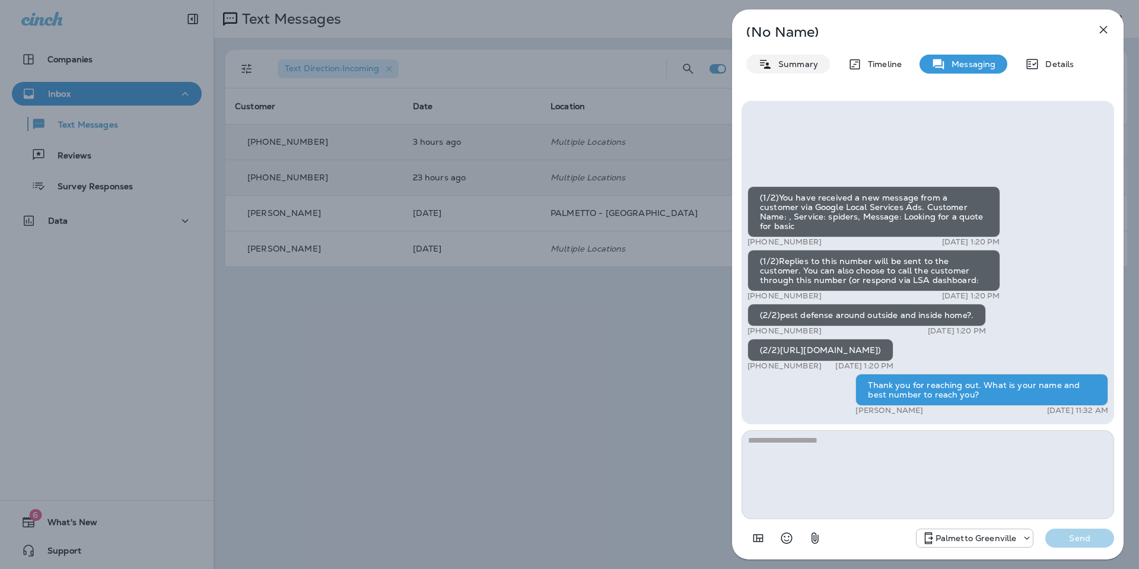
click at [777, 58] on div "Summary" at bounding box center [788, 64] width 84 height 19
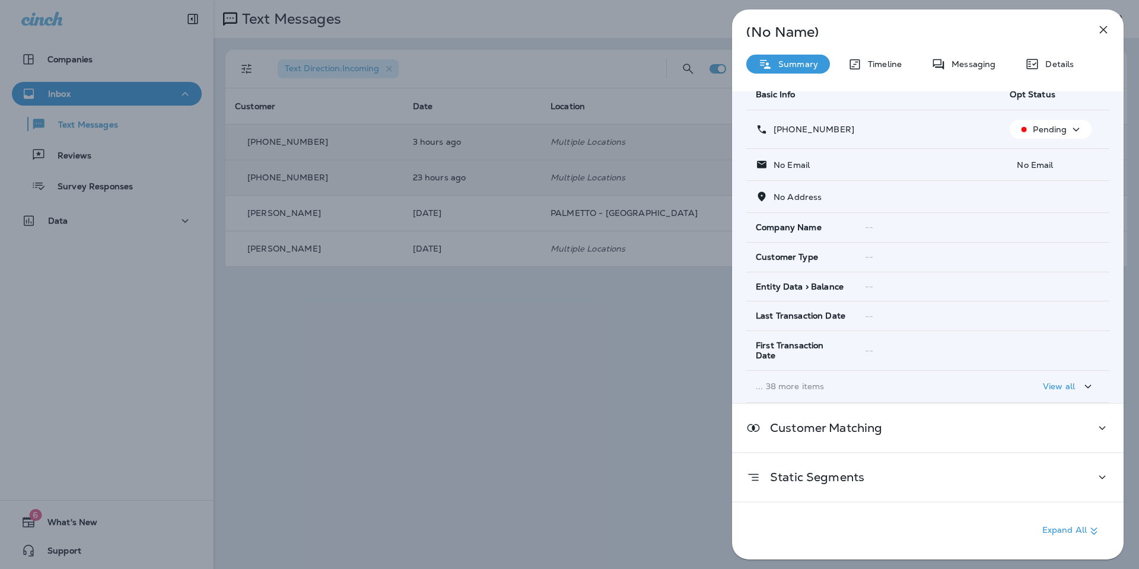
scroll to position [65, 0]
click at [1051, 379] on div "View all" at bounding box center [1069, 386] width 52 height 15
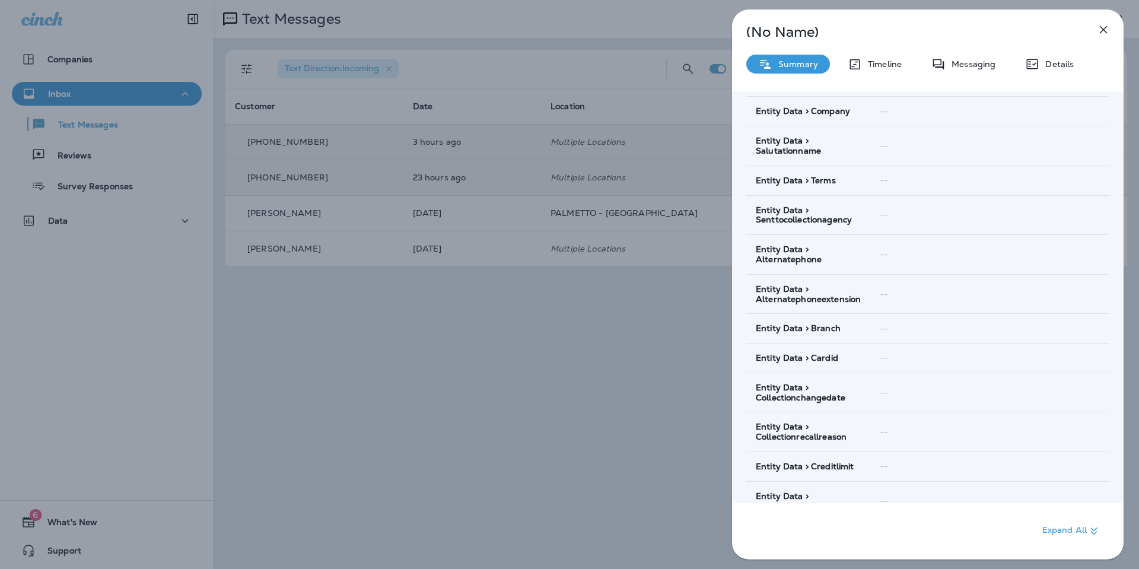
scroll to position [1376, 0]
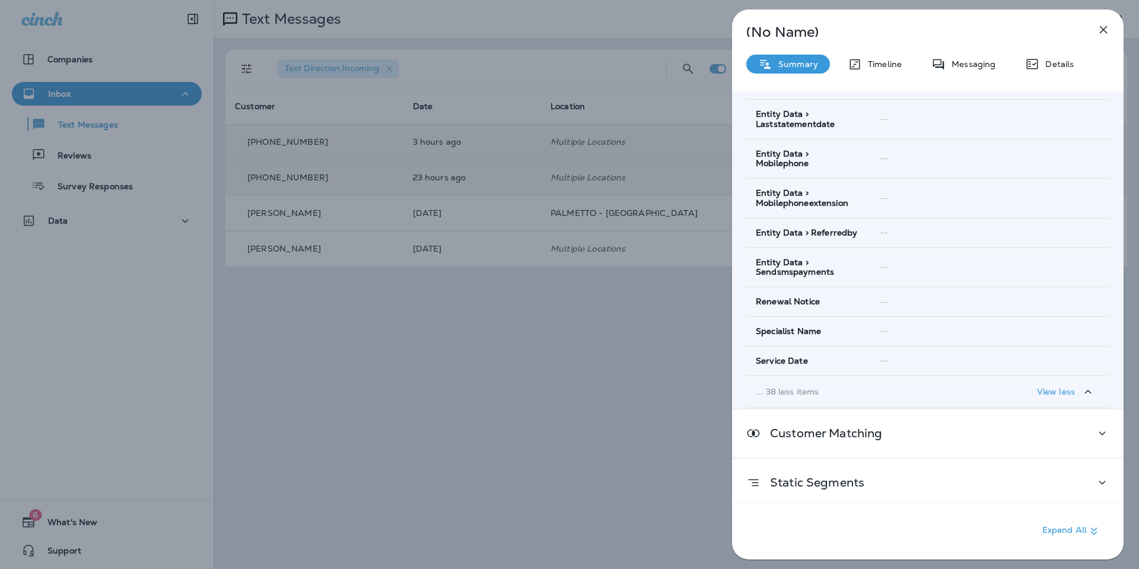
click at [877, 69] on div "Timeline" at bounding box center [875, 64] width 78 height 19
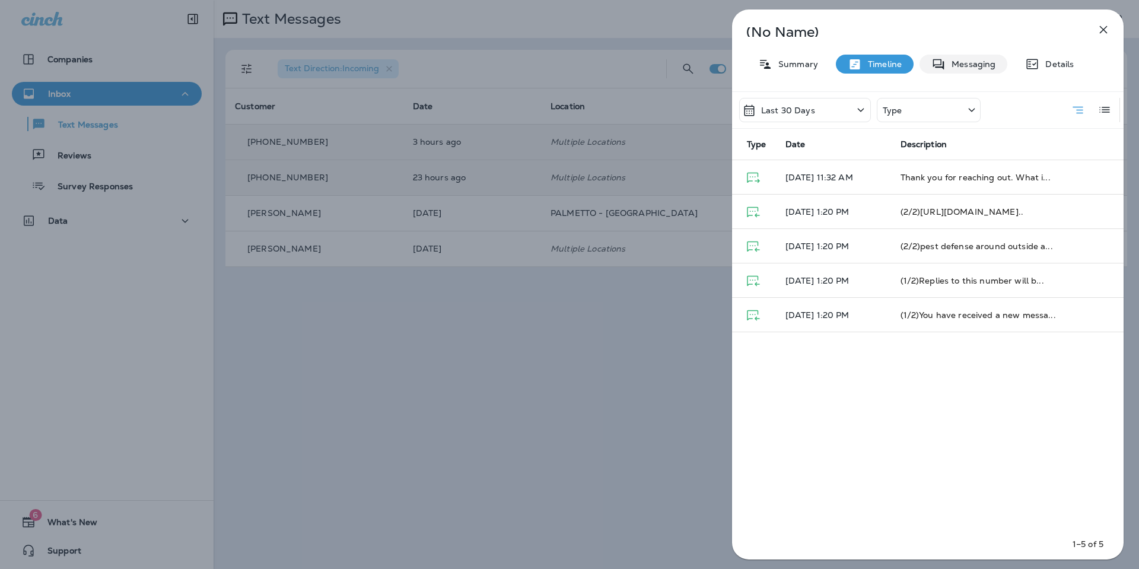
click at [968, 64] on p "Messaging" at bounding box center [970, 63] width 50 height 9
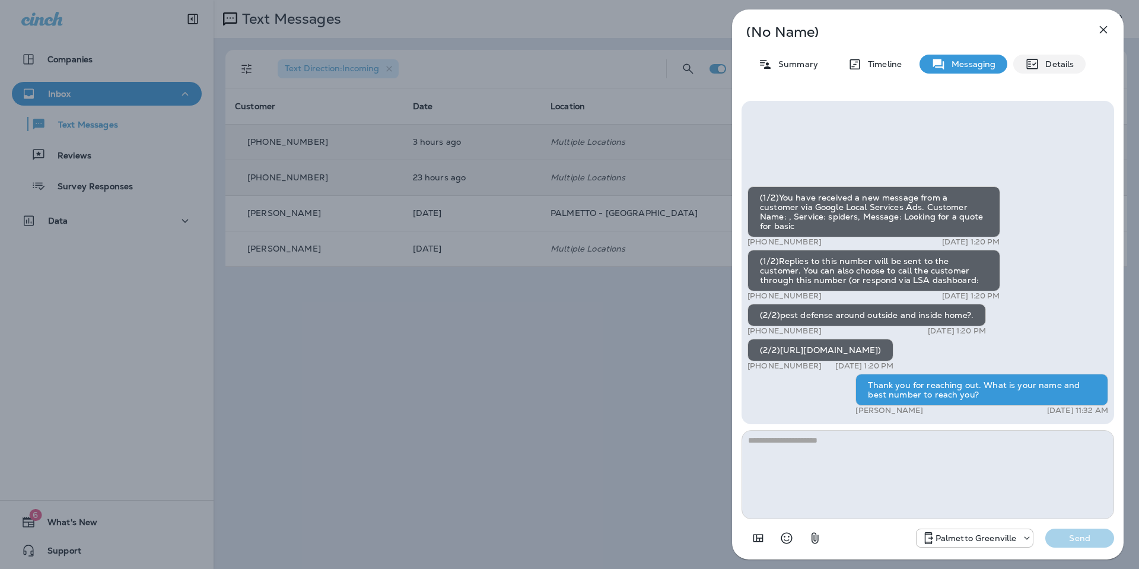
click at [1055, 62] on p "Details" at bounding box center [1056, 63] width 34 height 9
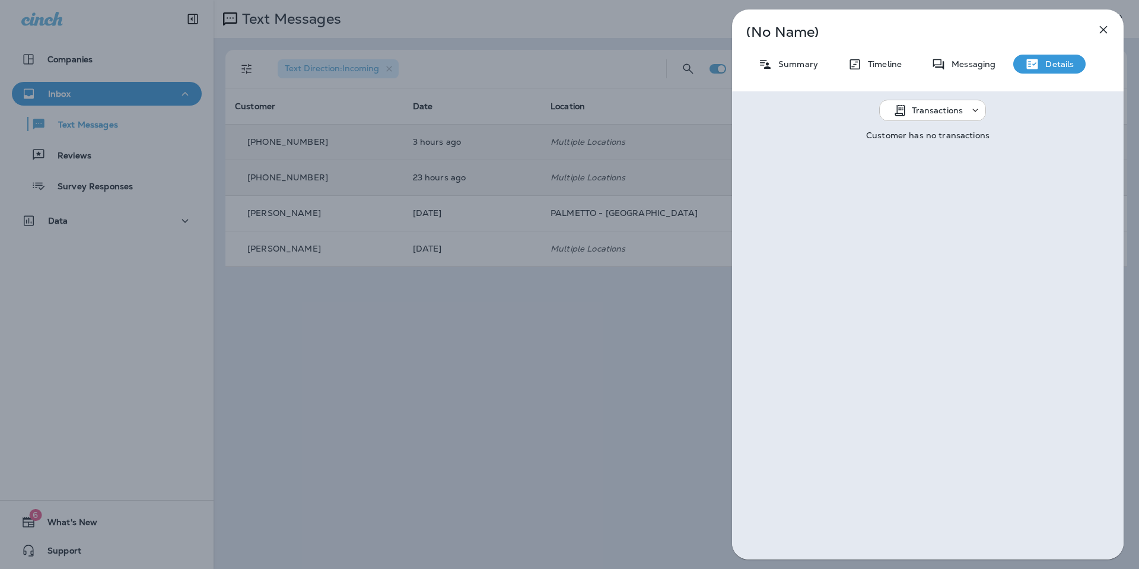
click at [1096, 36] on icon "button" at bounding box center [1103, 30] width 14 height 14
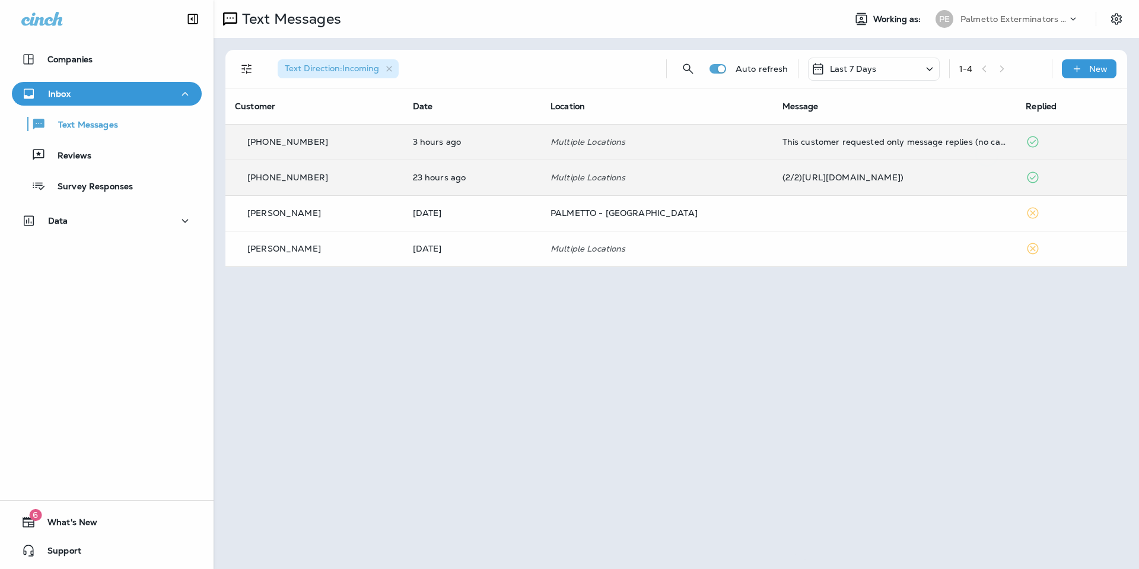
click at [747, 137] on div at bounding box center [628, 284] width 1139 height 569
click at [678, 149] on td "Multiple Locations" at bounding box center [657, 142] width 232 height 36
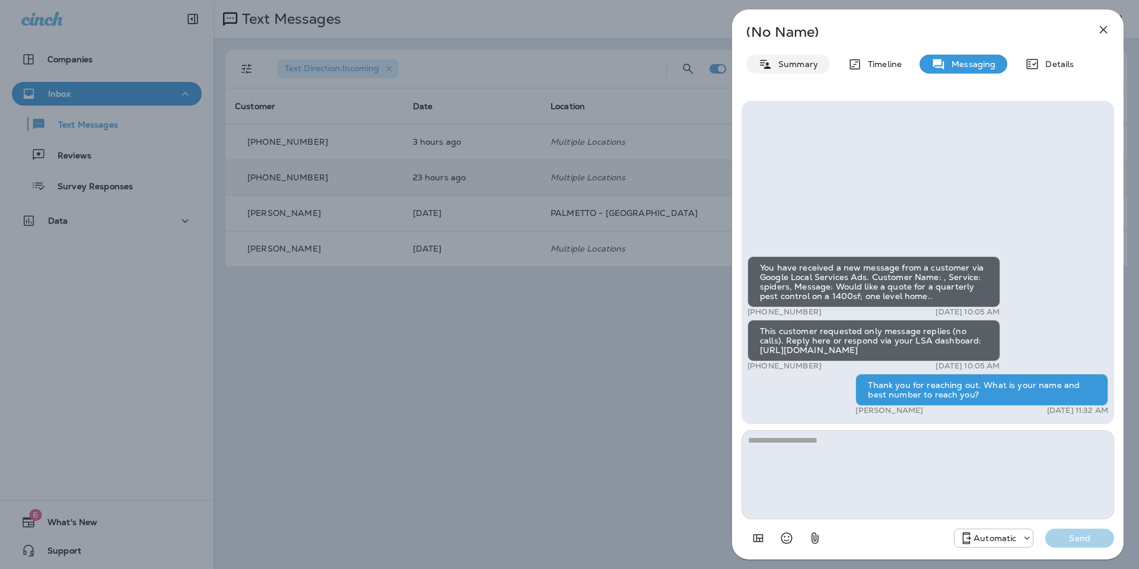
click at [785, 59] on p "Summary" at bounding box center [795, 63] width 46 height 9
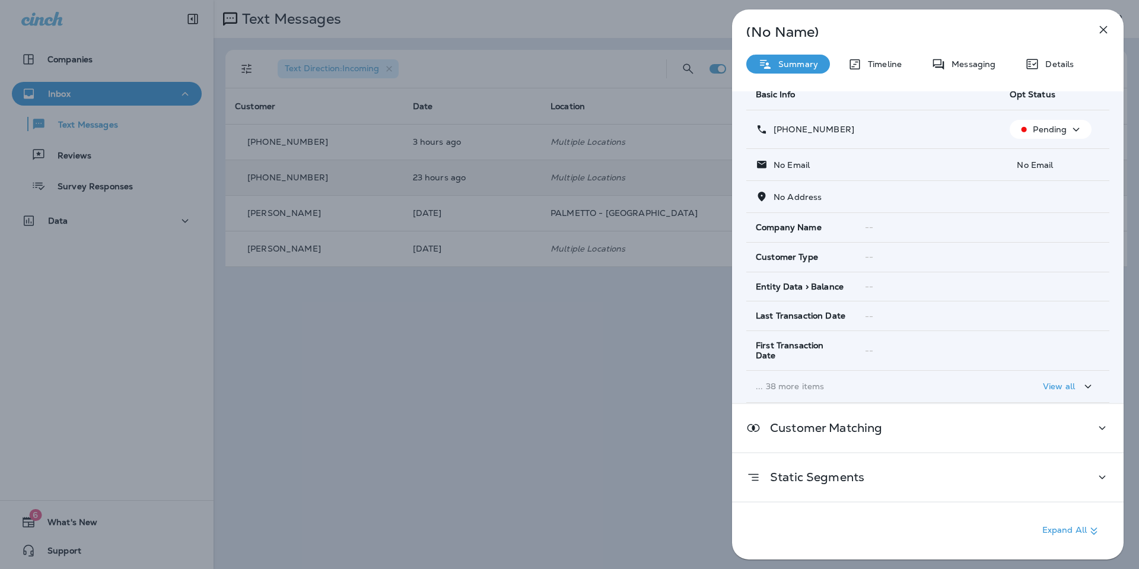
scroll to position [65, 0]
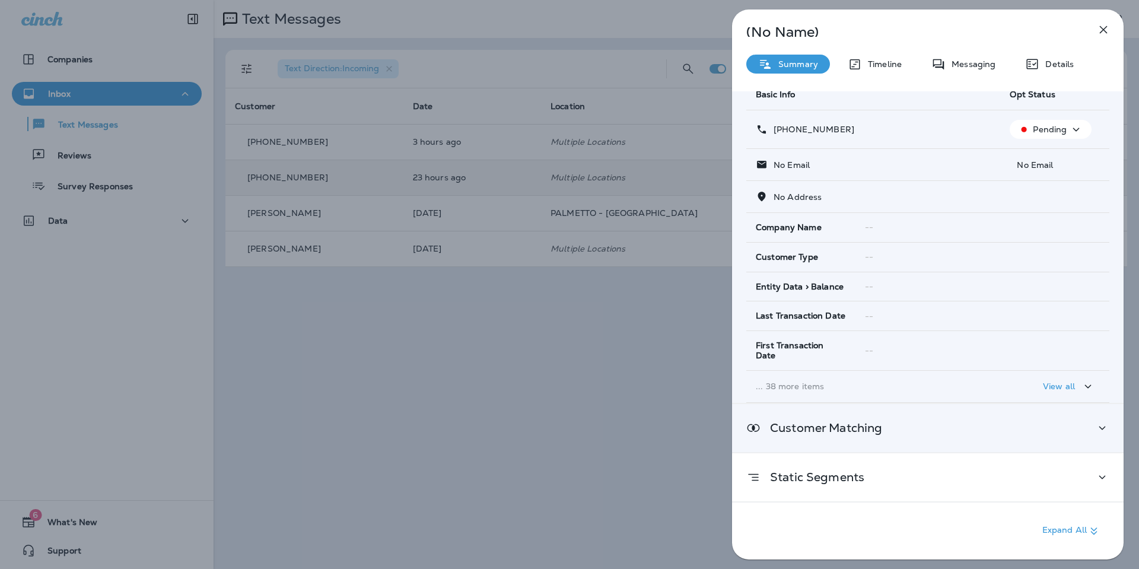
click at [1063, 412] on div "Customer Matching" at bounding box center [927, 428] width 391 height 48
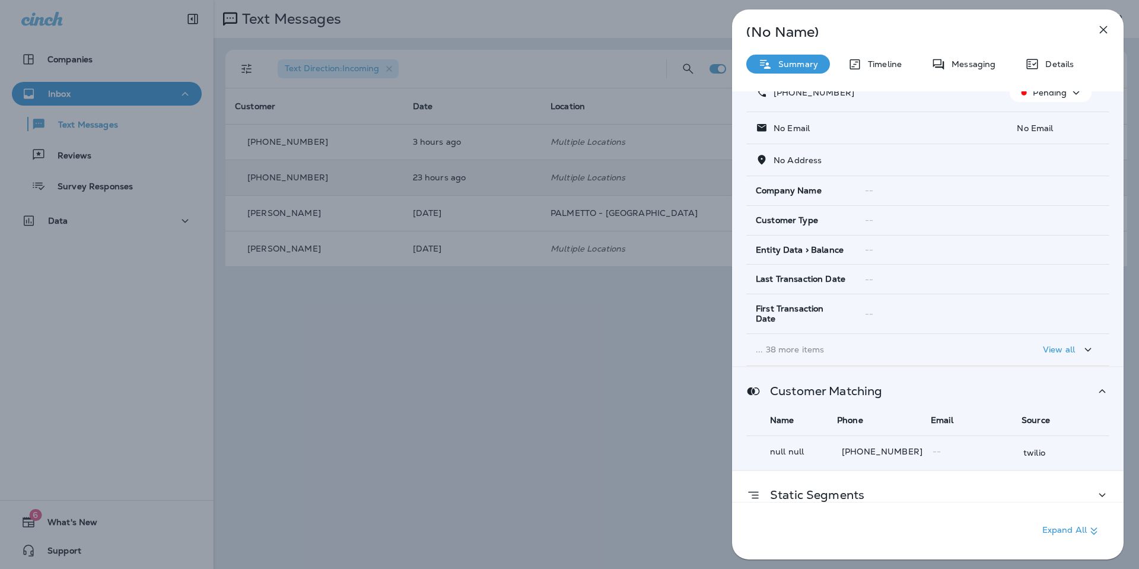
scroll to position [120, 0]
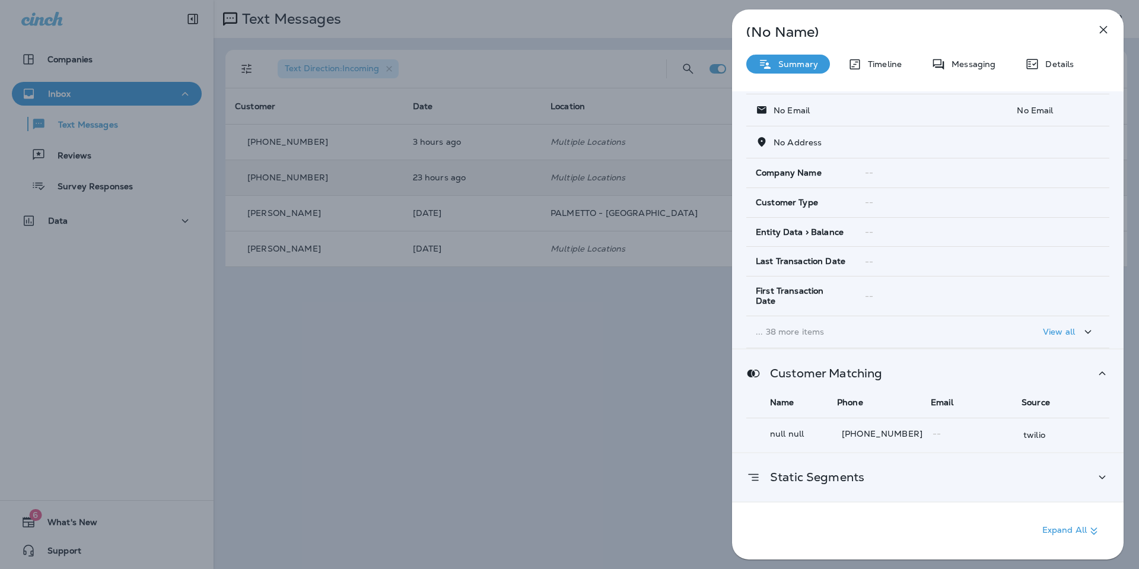
click at [1008, 470] on div "Static Segments" at bounding box center [927, 477] width 363 height 15
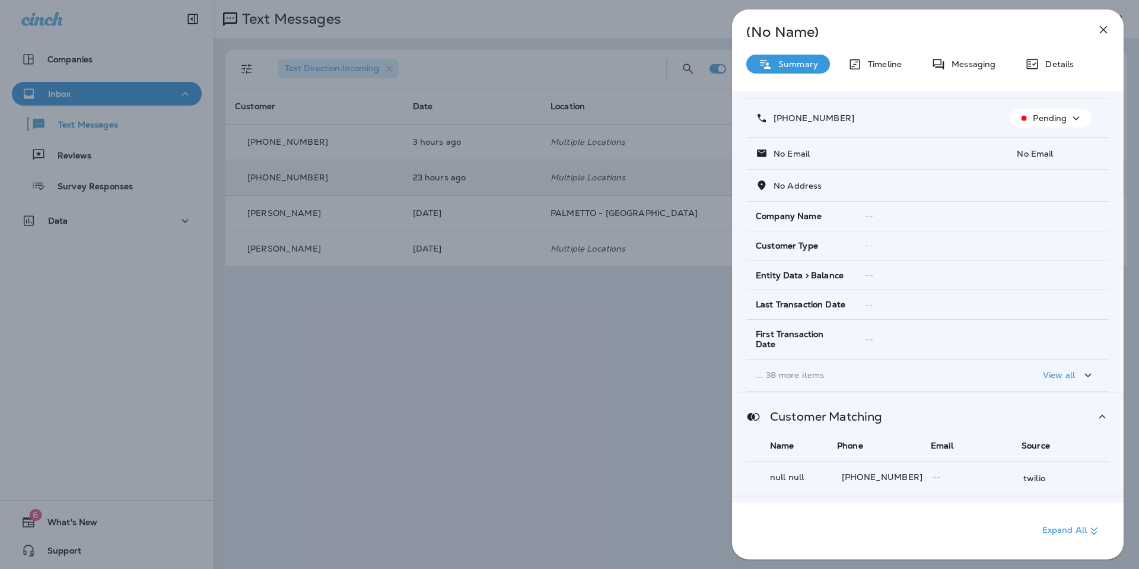
scroll to position [0, 0]
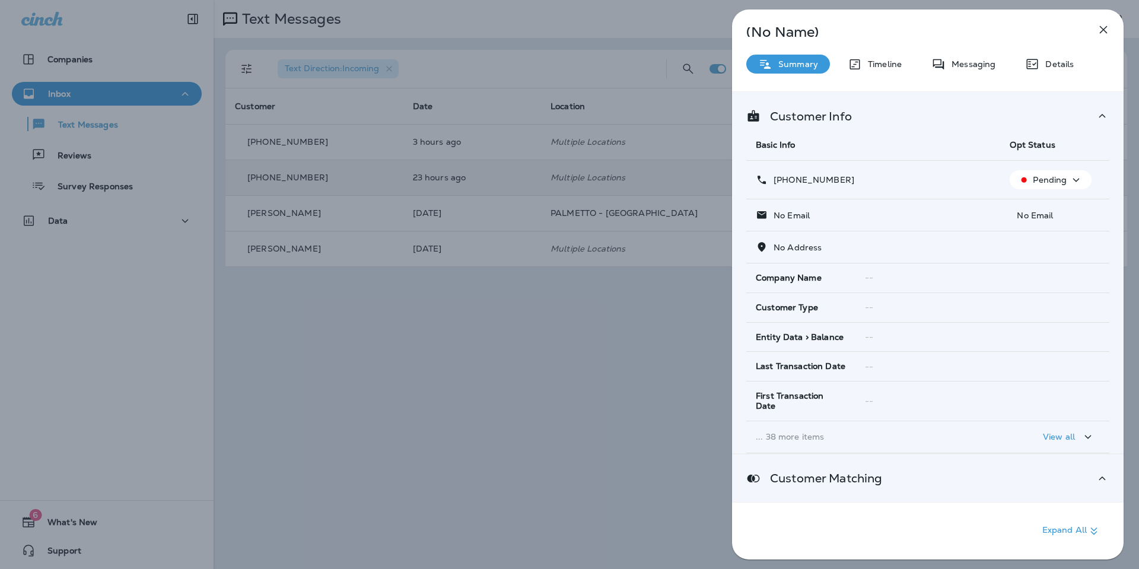
click at [891, 68] on p "Timeline" at bounding box center [882, 63] width 40 height 9
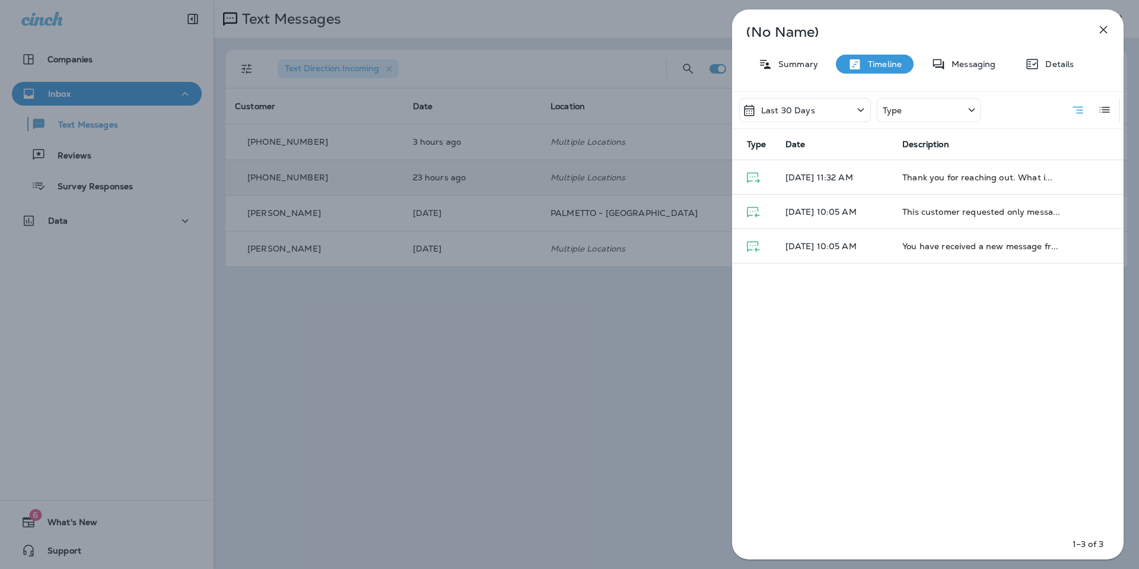
click at [1102, 37] on icon "button" at bounding box center [1103, 30] width 14 height 14
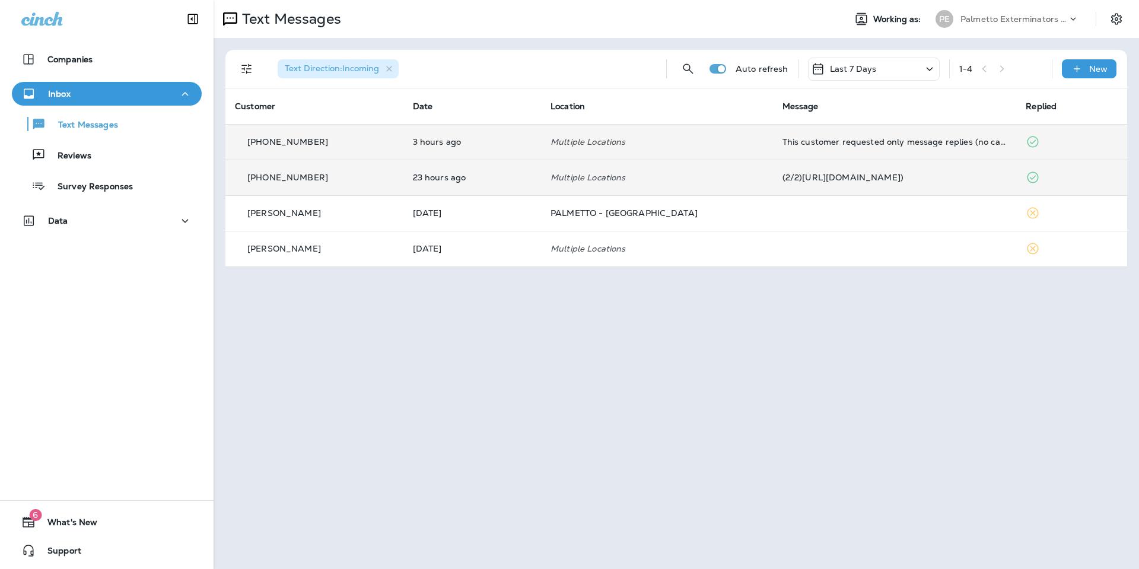
click at [712, 151] on td "Multiple Locations" at bounding box center [657, 142] width 232 height 36
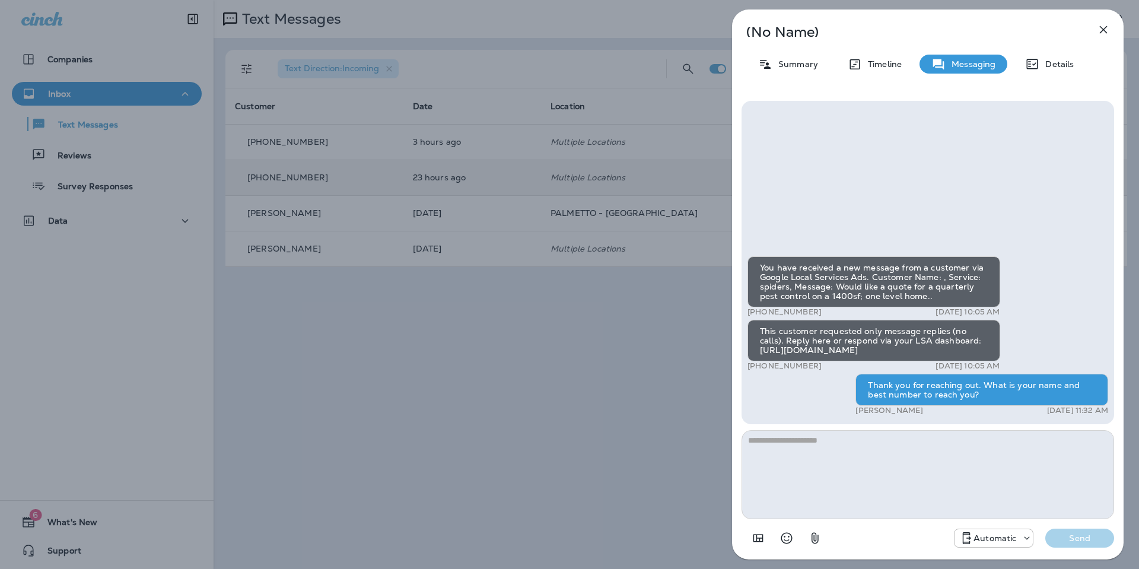
drag, startPoint x: 1098, startPoint y: 30, endPoint x: 1087, endPoint y: 36, distance: 13.0
click at [1098, 30] on icon "button" at bounding box center [1103, 30] width 14 height 14
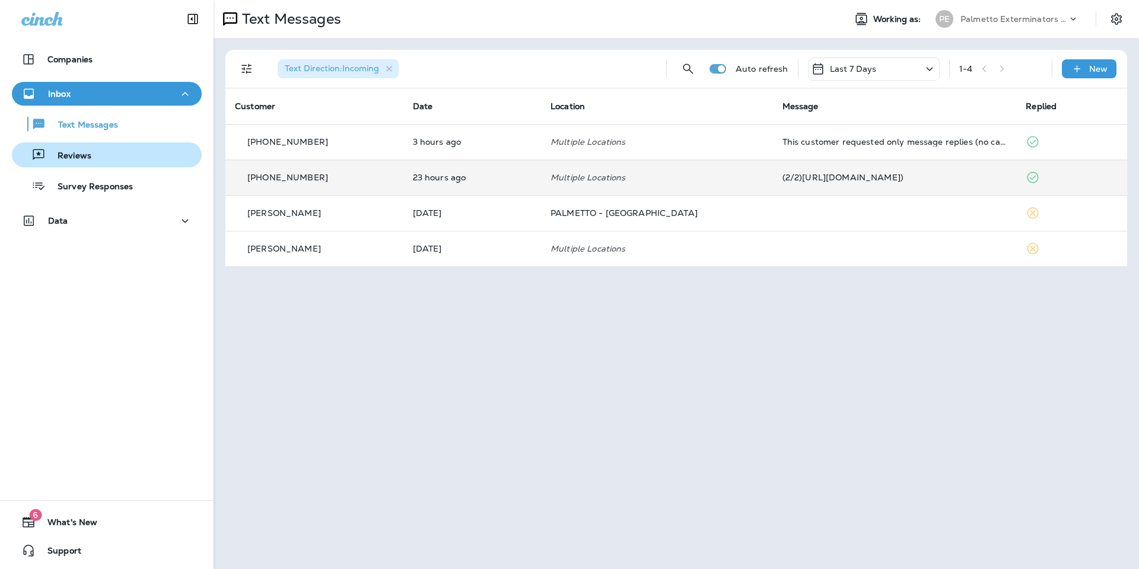
click at [142, 159] on div "Reviews" at bounding box center [107, 155] width 180 height 18
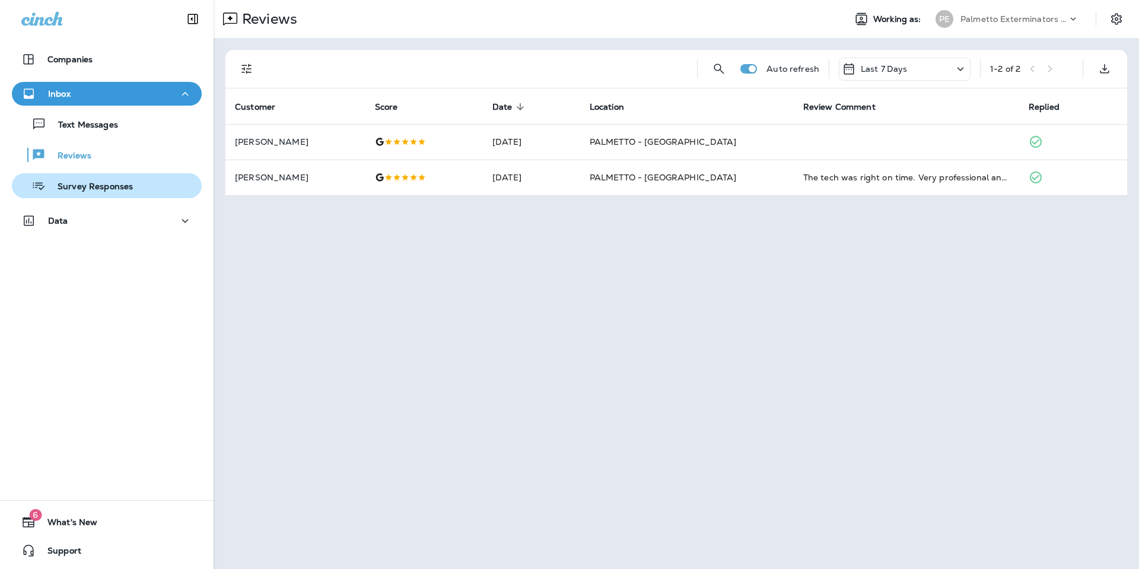
click at [123, 190] on p "Survey Responses" at bounding box center [89, 186] width 87 height 11
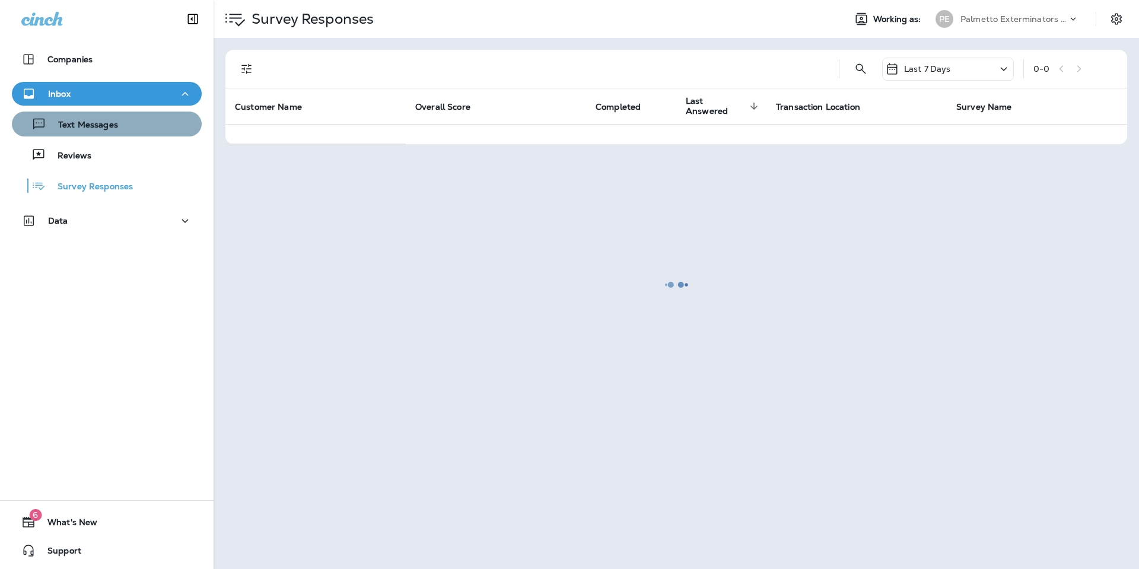
click at [155, 130] on div "Text Messages" at bounding box center [107, 124] width 180 height 18
